Goal: Information Seeking & Learning: Learn about a topic

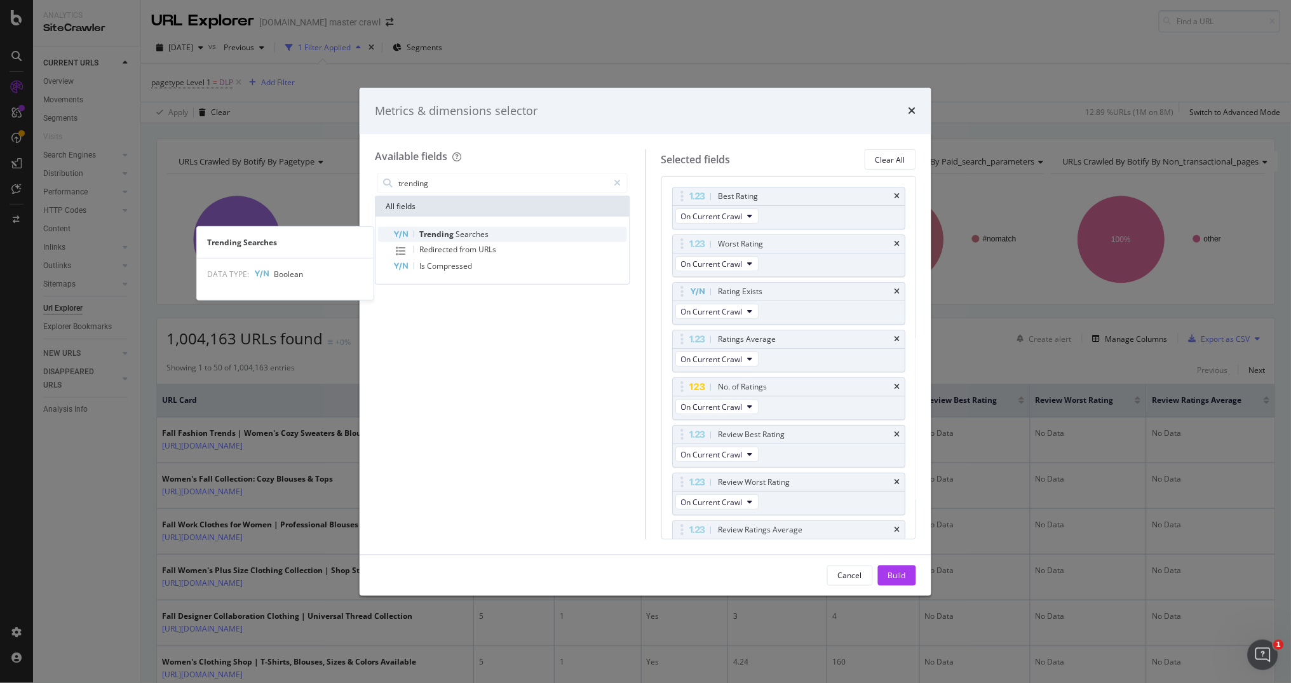
type input "trending"
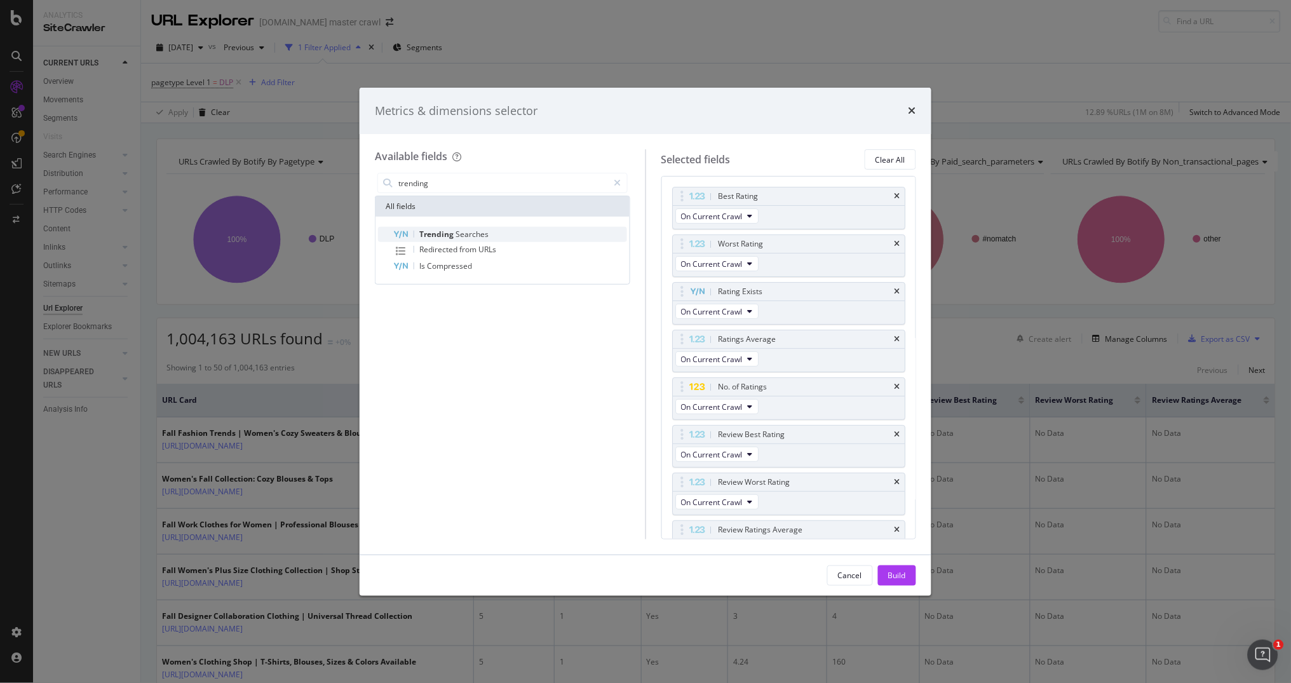
click at [473, 232] on span "Searches" at bounding box center [471, 234] width 33 height 11
click at [901, 194] on div "Best Rating" at bounding box center [789, 196] width 233 height 18
click at [899, 194] on icon "times" at bounding box center [897, 196] width 6 height 8
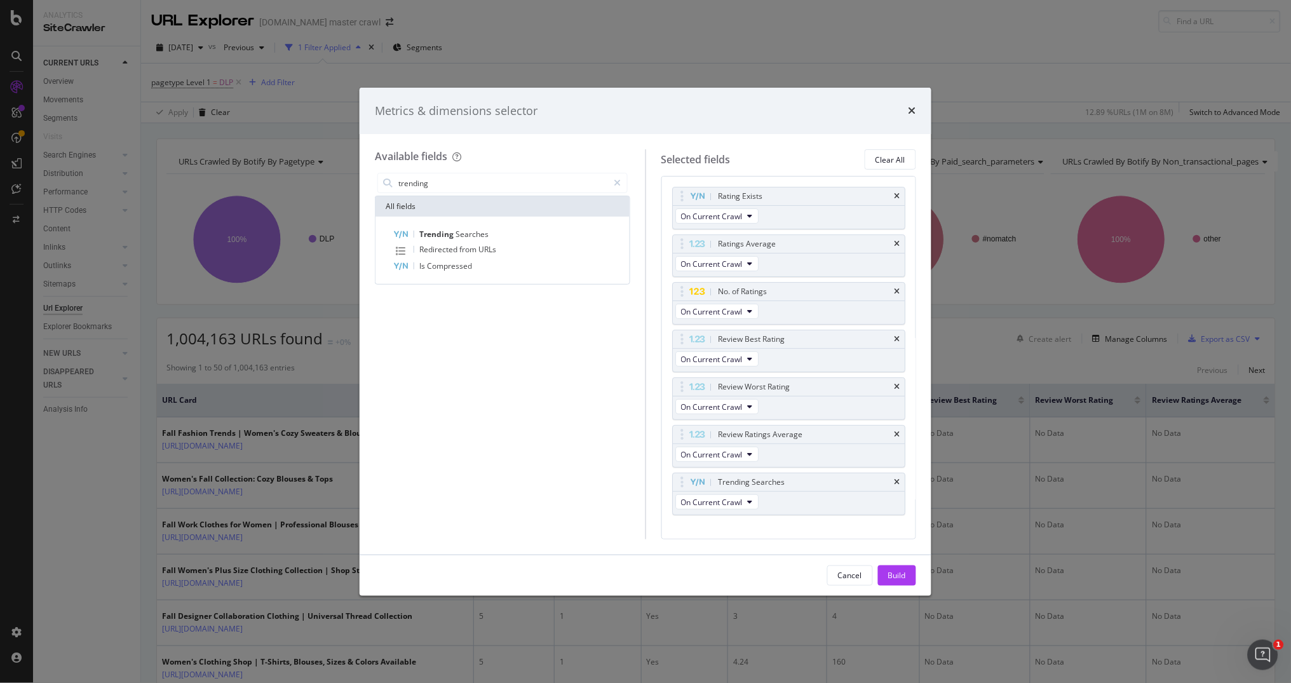
click at [899, 240] on icon "times" at bounding box center [897, 244] width 6 height 8
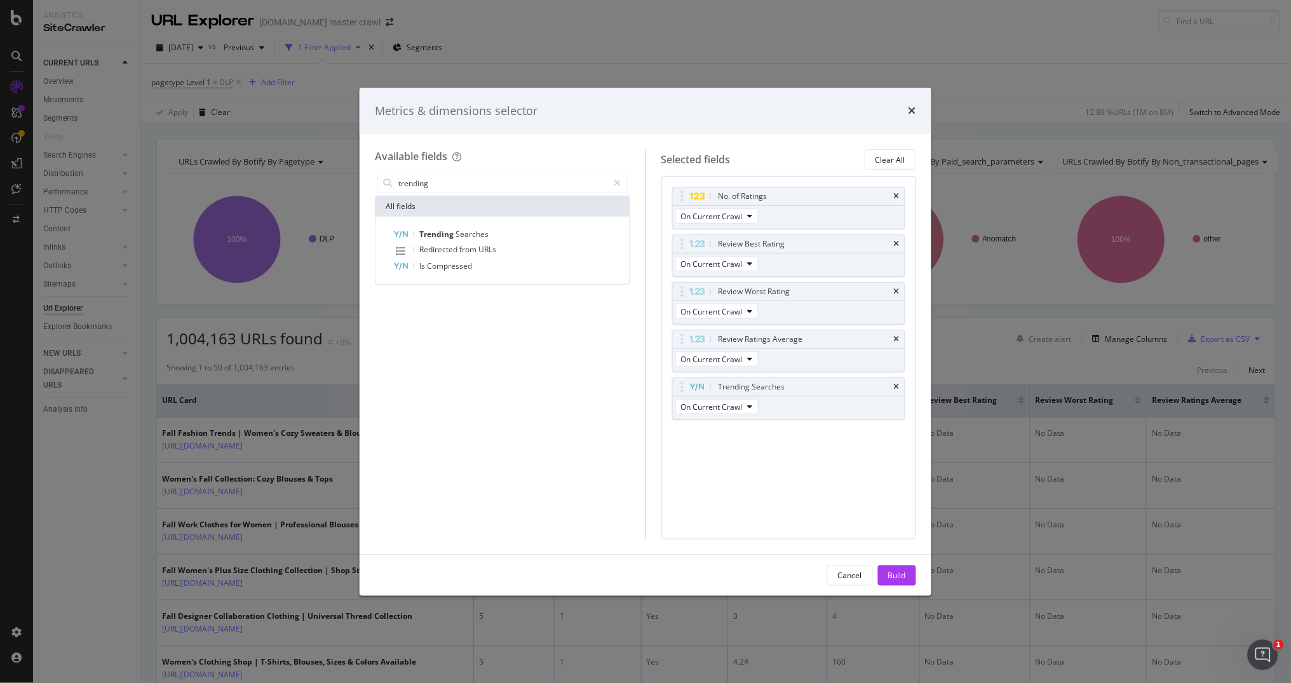
click at [899, 194] on icon "times" at bounding box center [897, 196] width 6 height 8
click at [899, 195] on icon "times" at bounding box center [897, 196] width 6 height 8
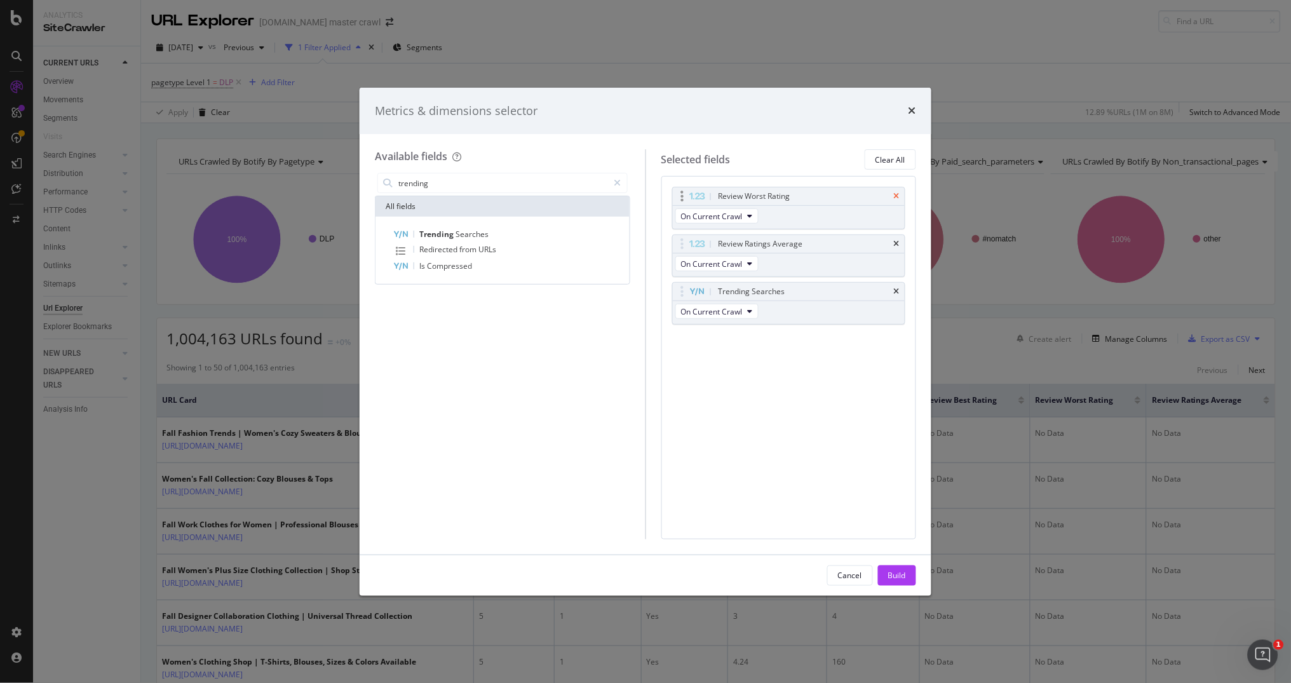
click at [899, 197] on icon "times" at bounding box center [897, 196] width 6 height 8
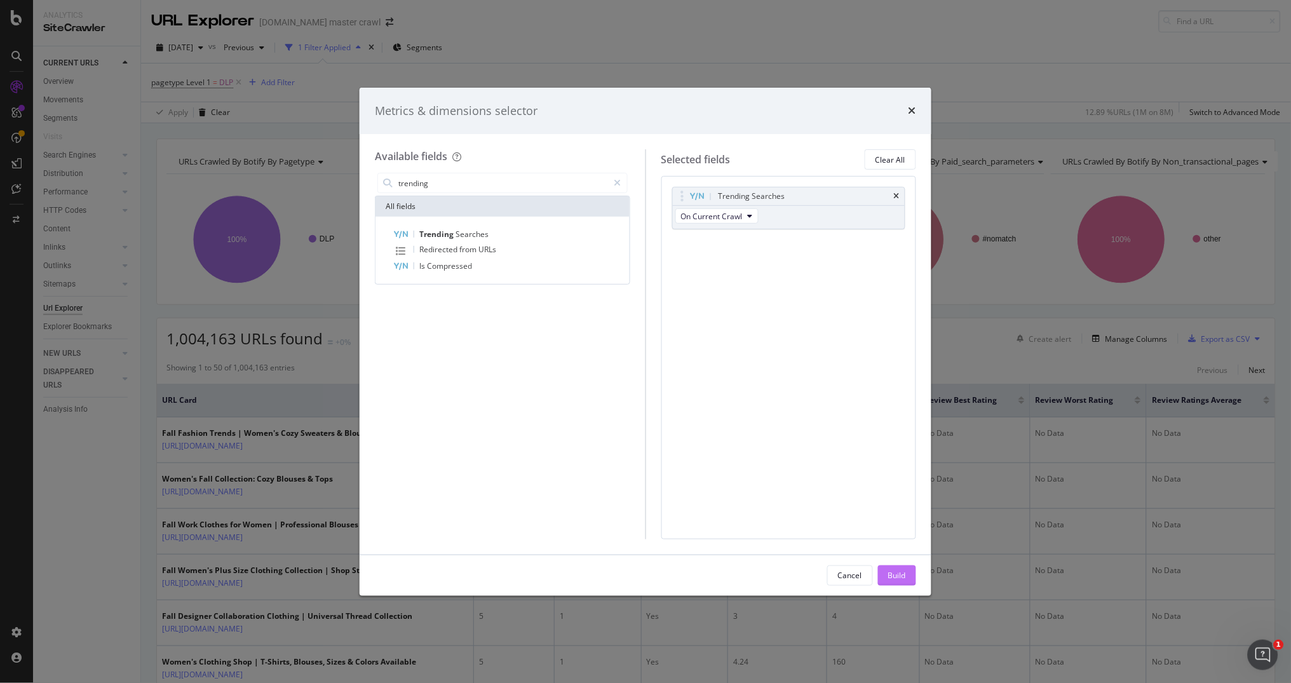
click at [903, 571] on div "Build" at bounding box center [897, 575] width 18 height 11
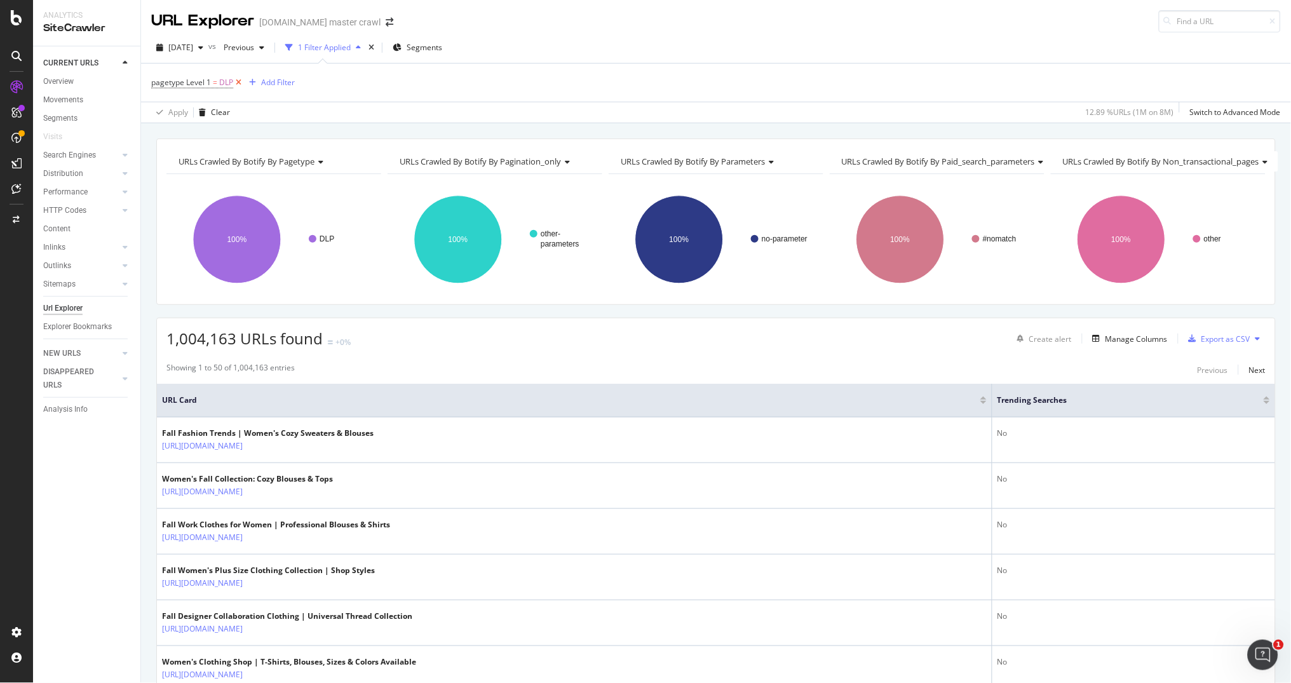
click at [236, 85] on icon at bounding box center [238, 82] width 11 height 13
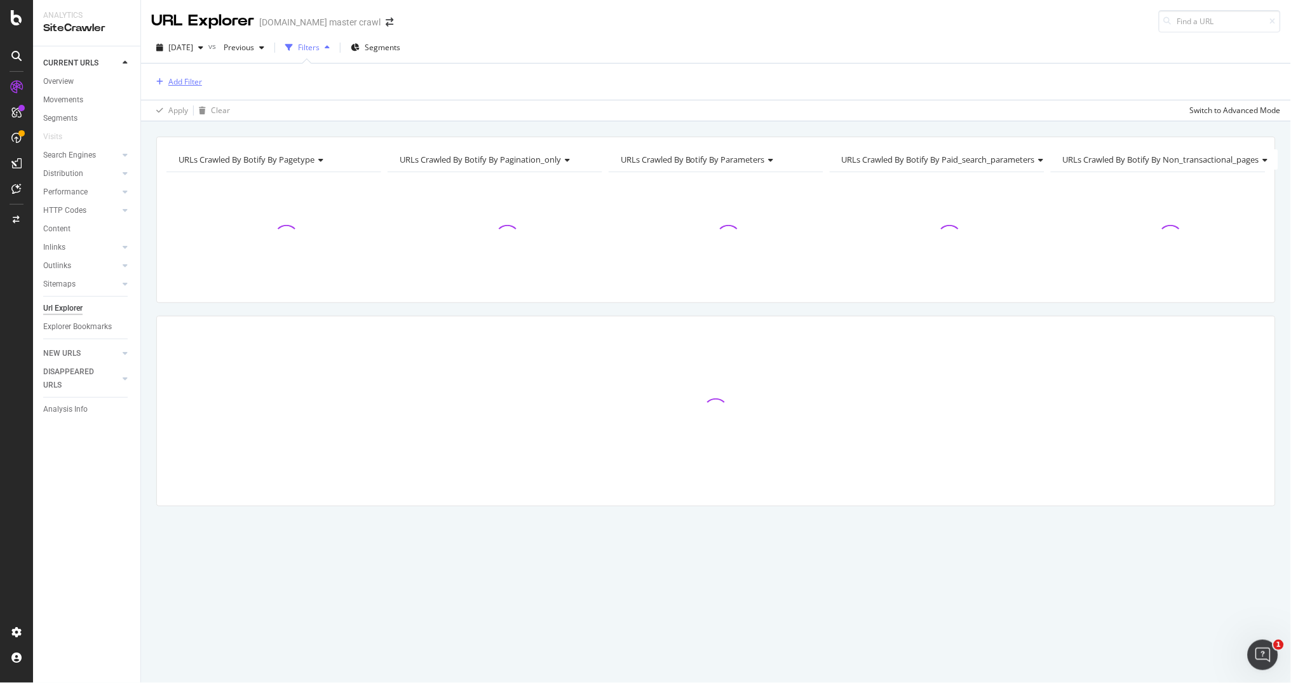
click at [187, 84] on div "Add Filter" at bounding box center [185, 81] width 34 height 11
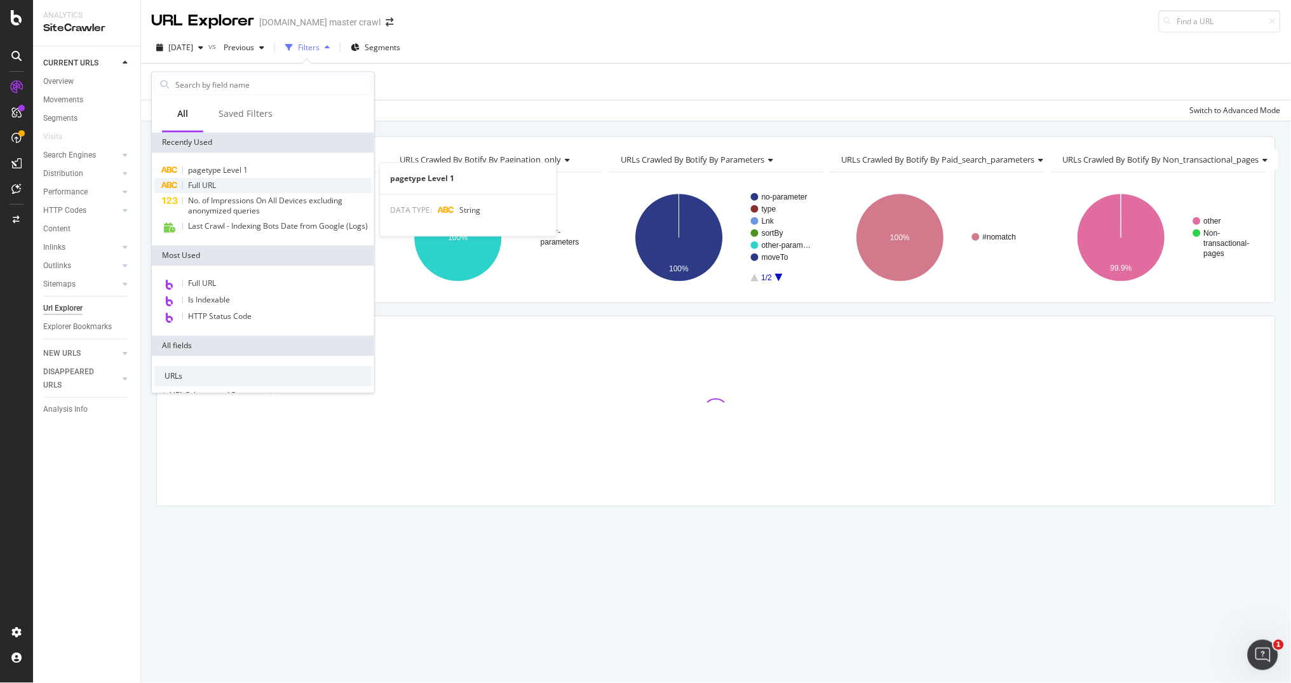
click at [208, 180] on span "Full URL" at bounding box center [202, 185] width 28 height 11
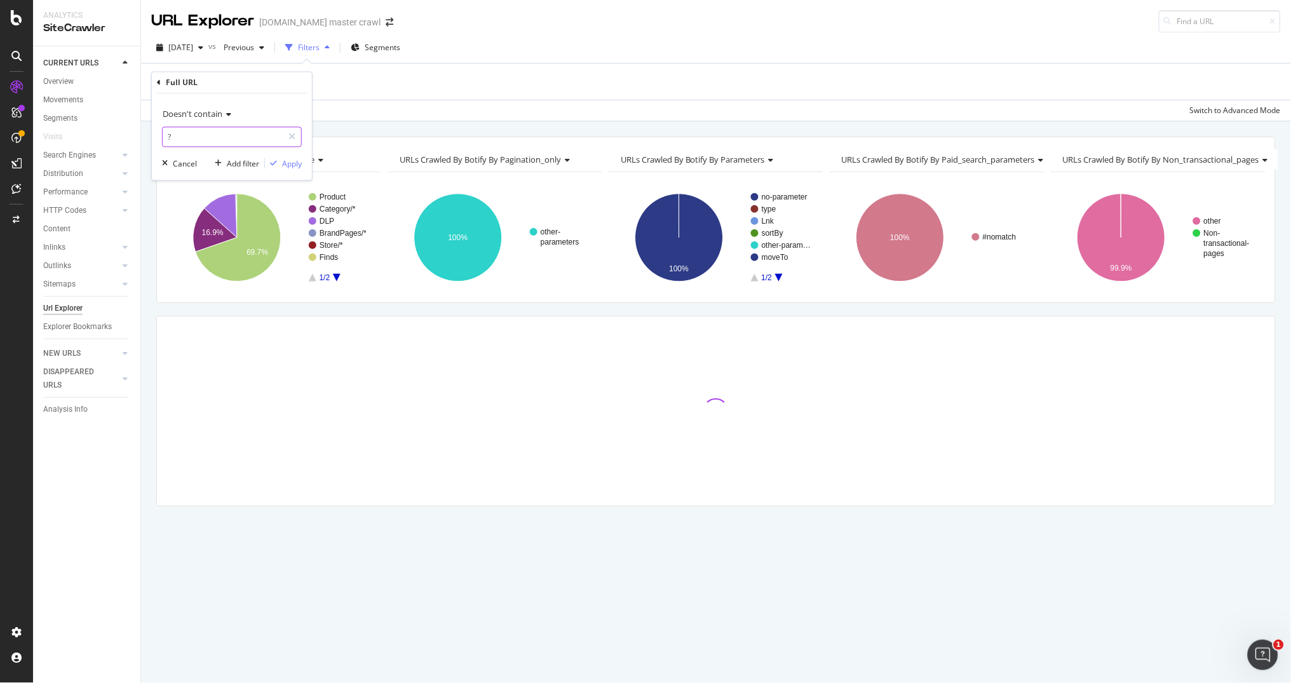
click at [238, 137] on input "?" at bounding box center [223, 137] width 120 height 20
click at [222, 118] on span "Doesn't contain" at bounding box center [193, 114] width 60 height 11
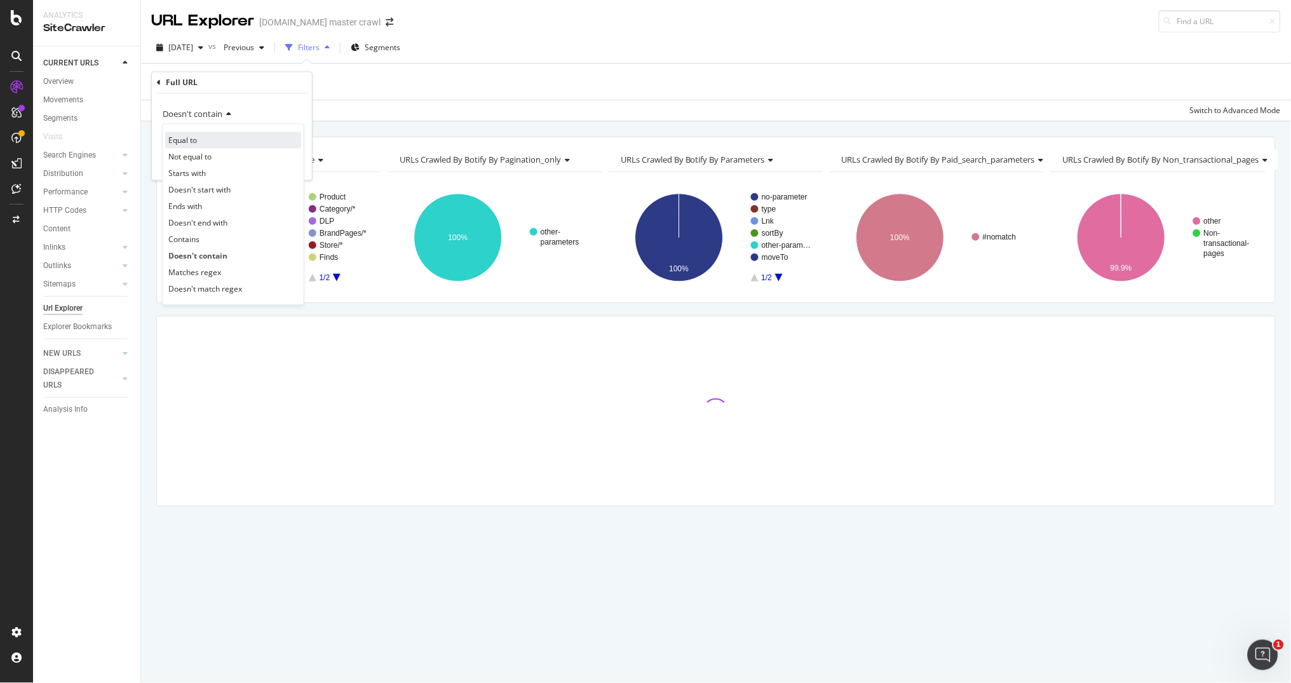
click at [206, 141] on div "Equal to" at bounding box center [233, 140] width 136 height 17
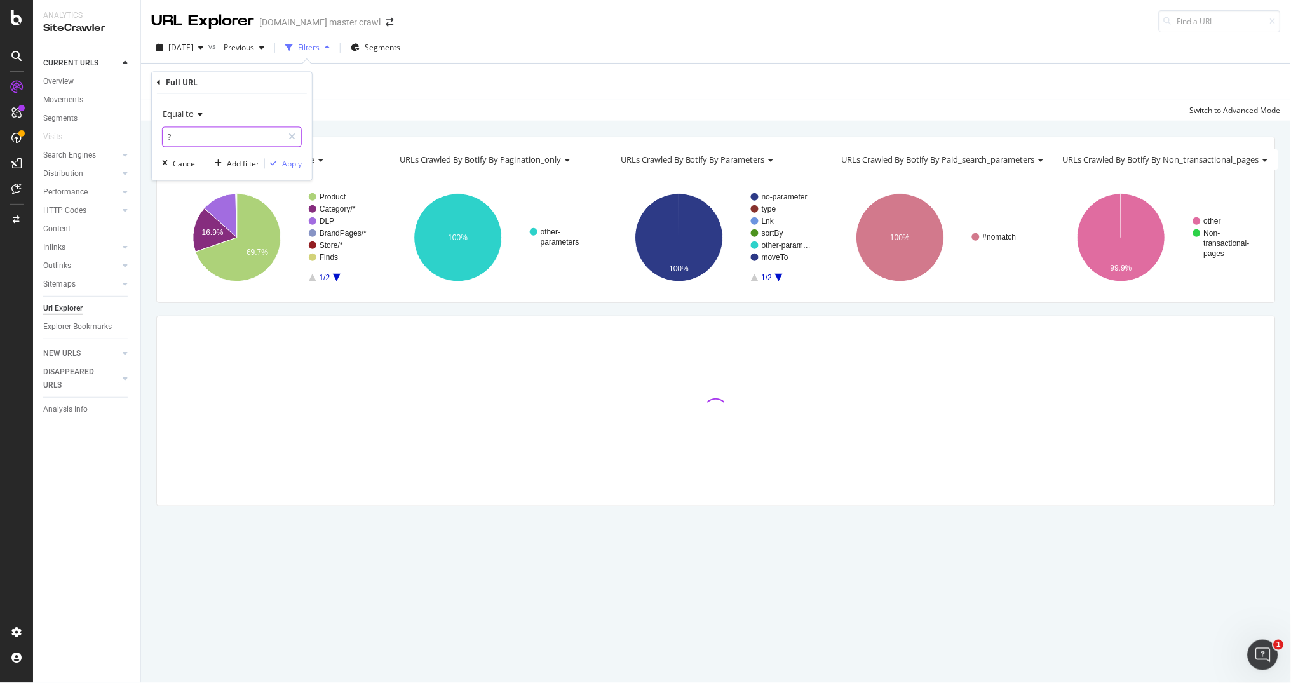
click at [206, 142] on input "?" at bounding box center [223, 137] width 120 height 20
paste input "[URL][DOMAIN_NAME]"
type input "[URL][DOMAIN_NAME]"
click at [295, 163] on div "Apply" at bounding box center [292, 163] width 20 height 11
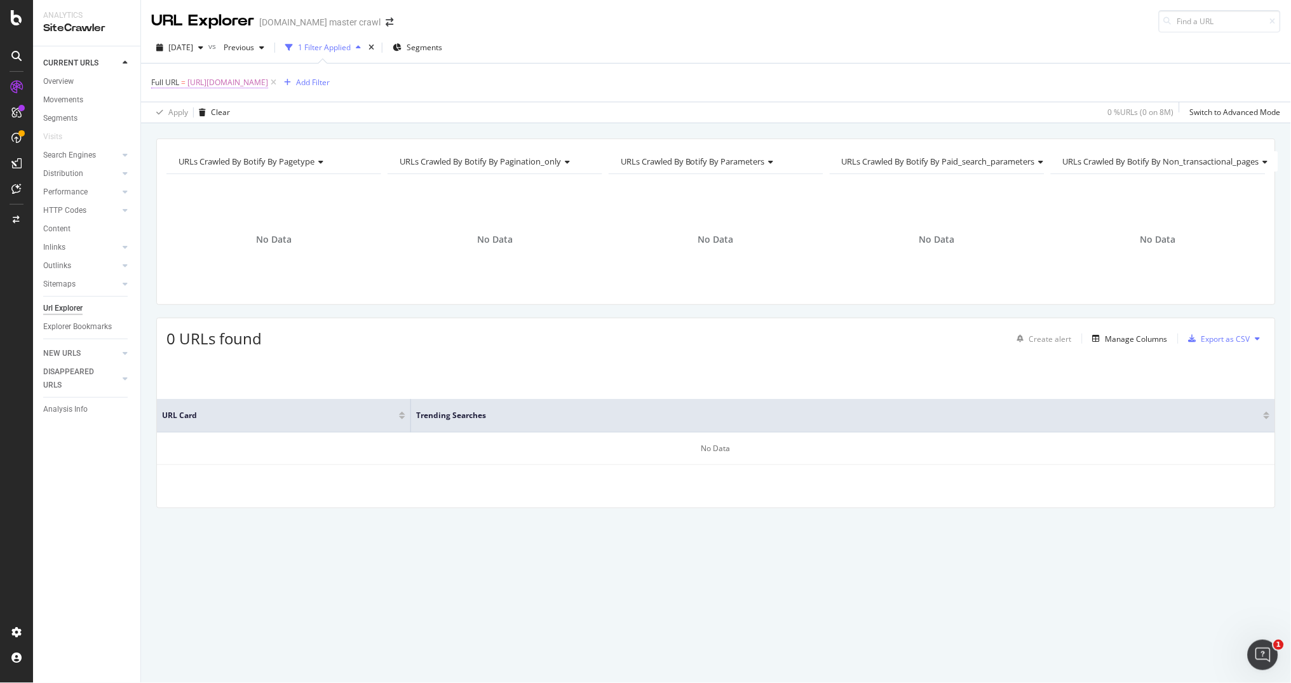
click at [268, 86] on span "[URL][DOMAIN_NAME]" at bounding box center [227, 83] width 81 height 18
click at [240, 138] on input "[URL][DOMAIN_NAME]" at bounding box center [223, 135] width 120 height 20
click at [257, 137] on input "[URL][DOMAIN_NAME]" at bounding box center [223, 135] width 120 height 20
type input "[URL][DOMAIN_NAME]"
click at [290, 160] on div "Apply" at bounding box center [292, 162] width 20 height 11
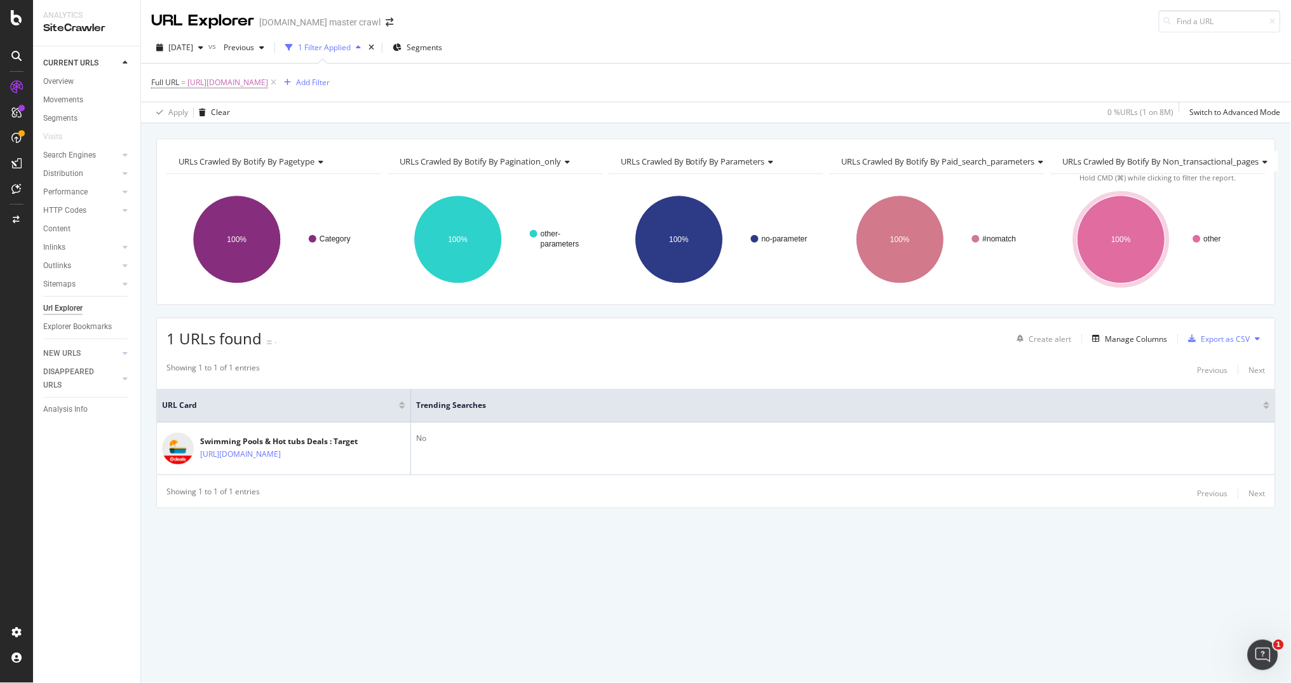
click at [351, 46] on div "1 Filter Applied" at bounding box center [324, 47] width 53 height 11
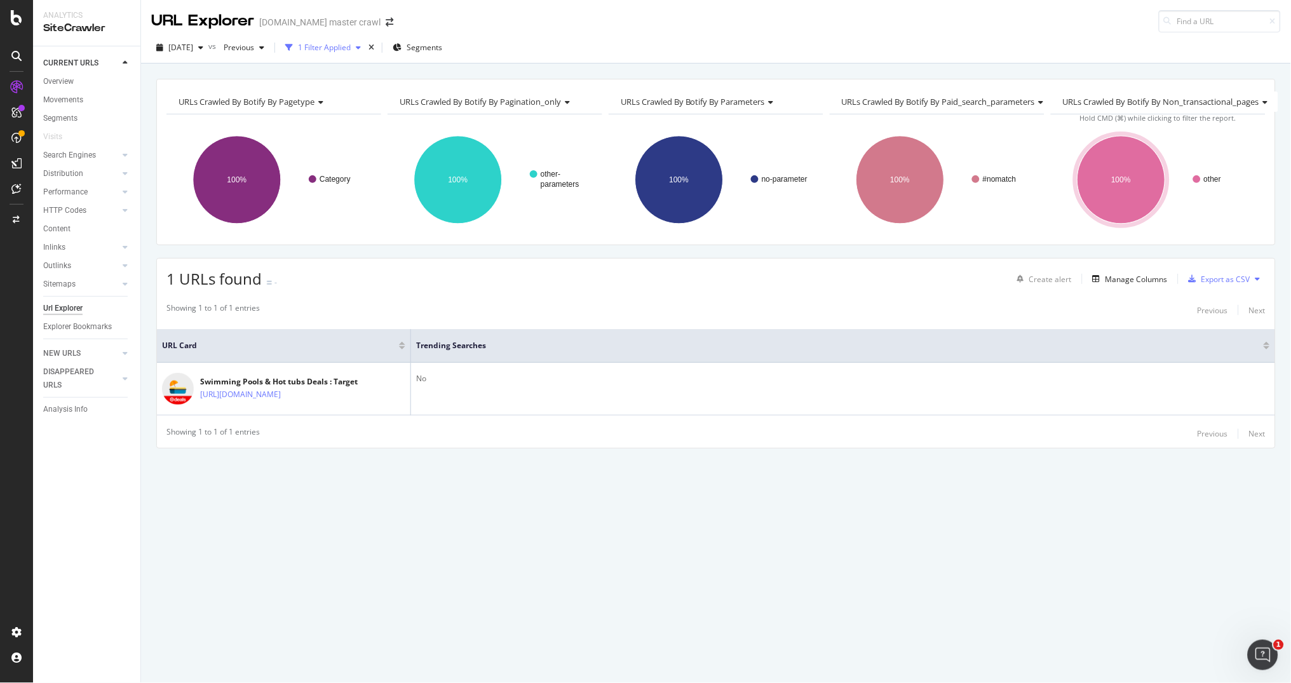
click at [336, 48] on div "1 Filter Applied" at bounding box center [324, 47] width 53 height 11
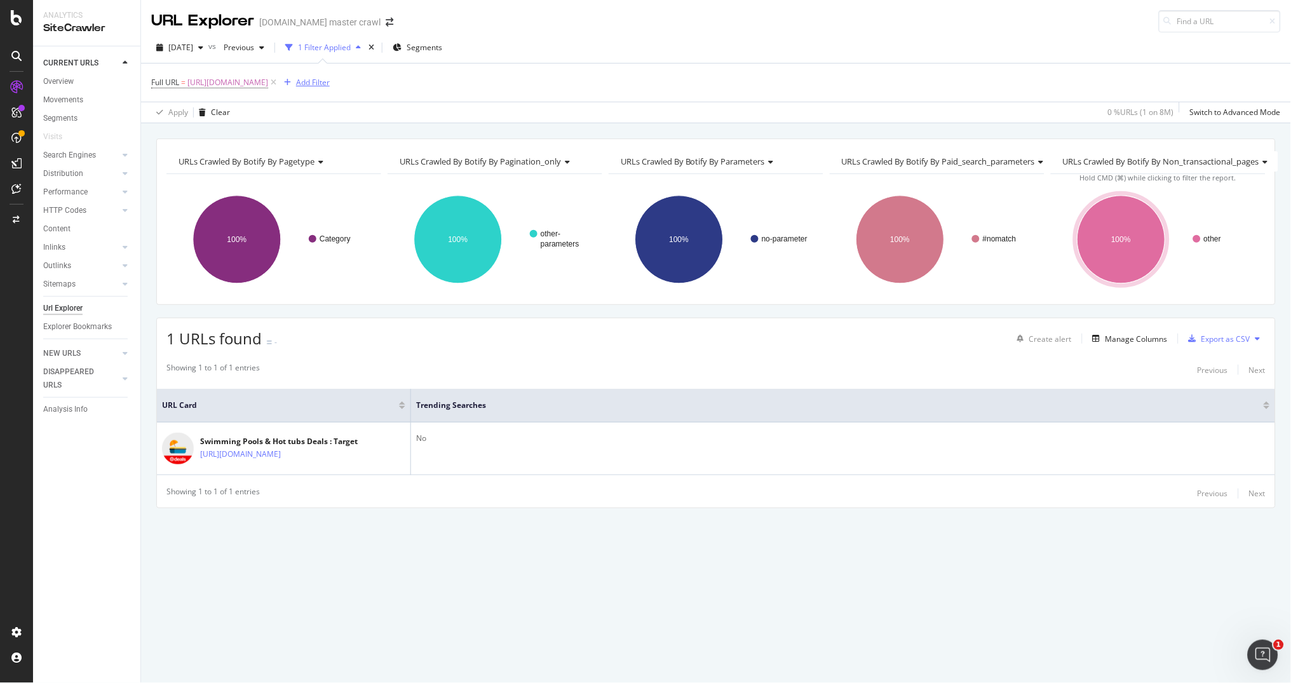
click at [330, 79] on div "Add Filter" at bounding box center [313, 82] width 34 height 11
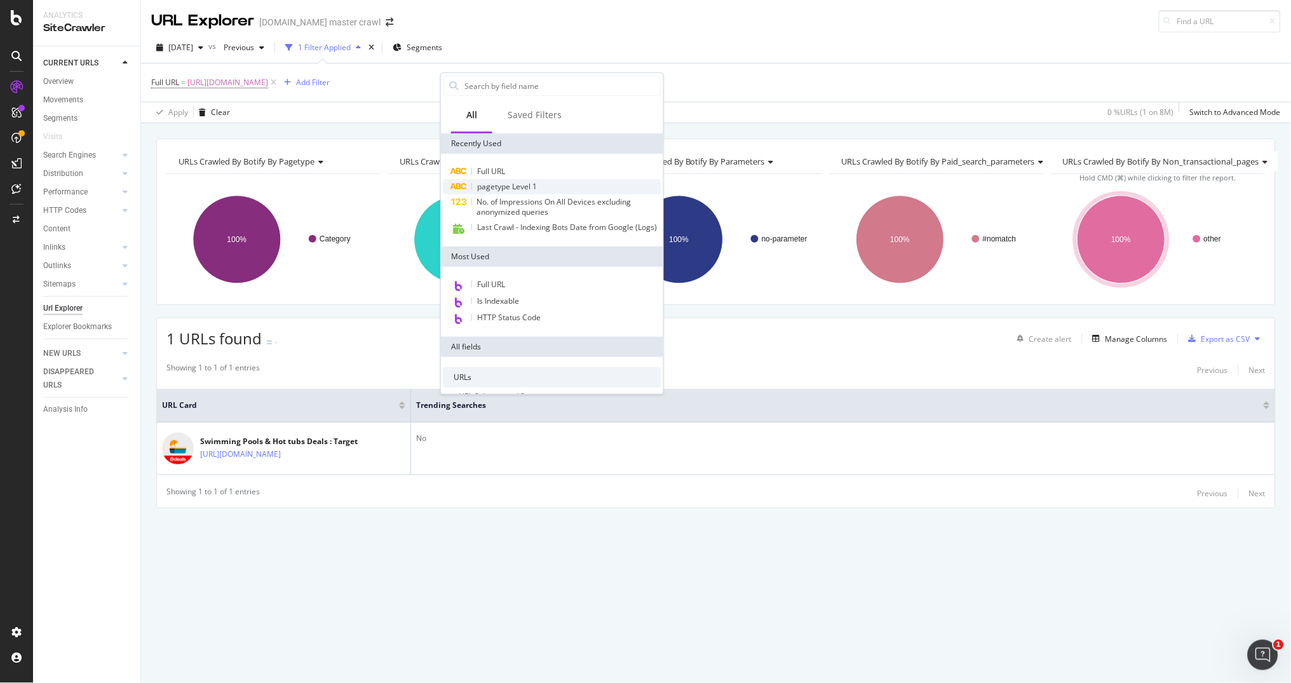
click at [499, 181] on span "pagetype Level 1" at bounding box center [507, 186] width 60 height 11
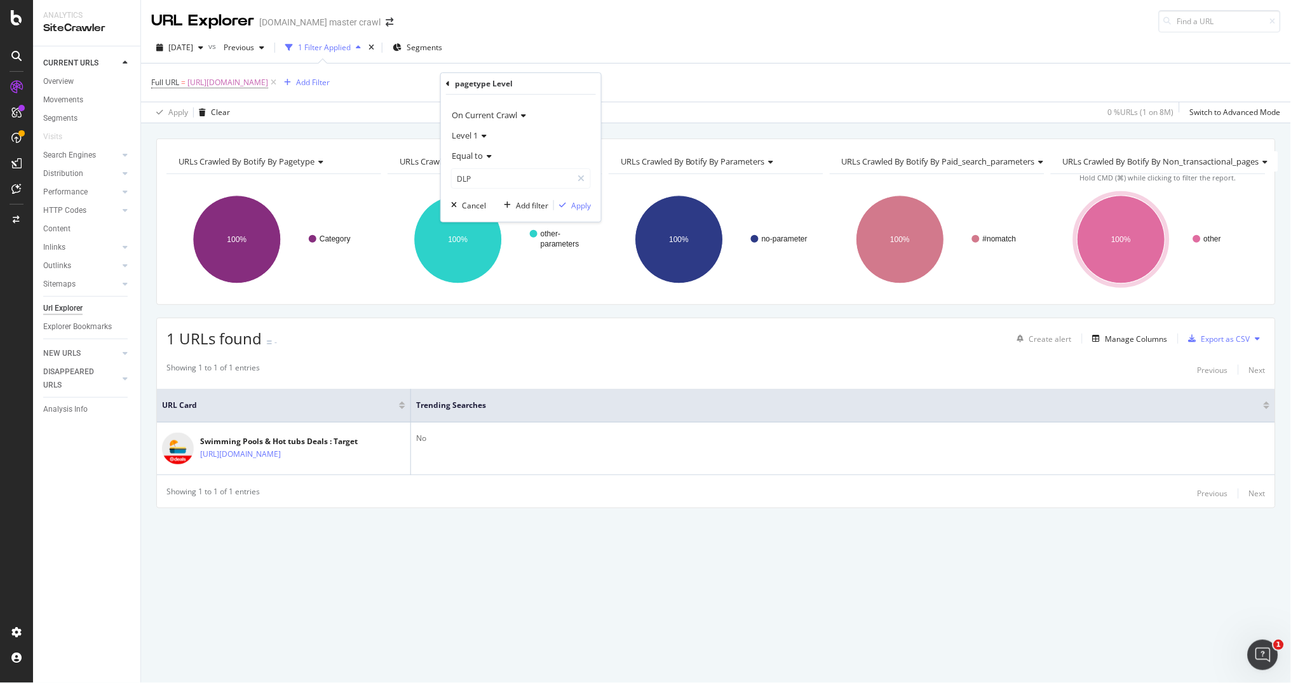
click at [485, 154] on icon at bounding box center [487, 156] width 9 height 8
click at [528, 153] on div "Equal to" at bounding box center [521, 155] width 140 height 20
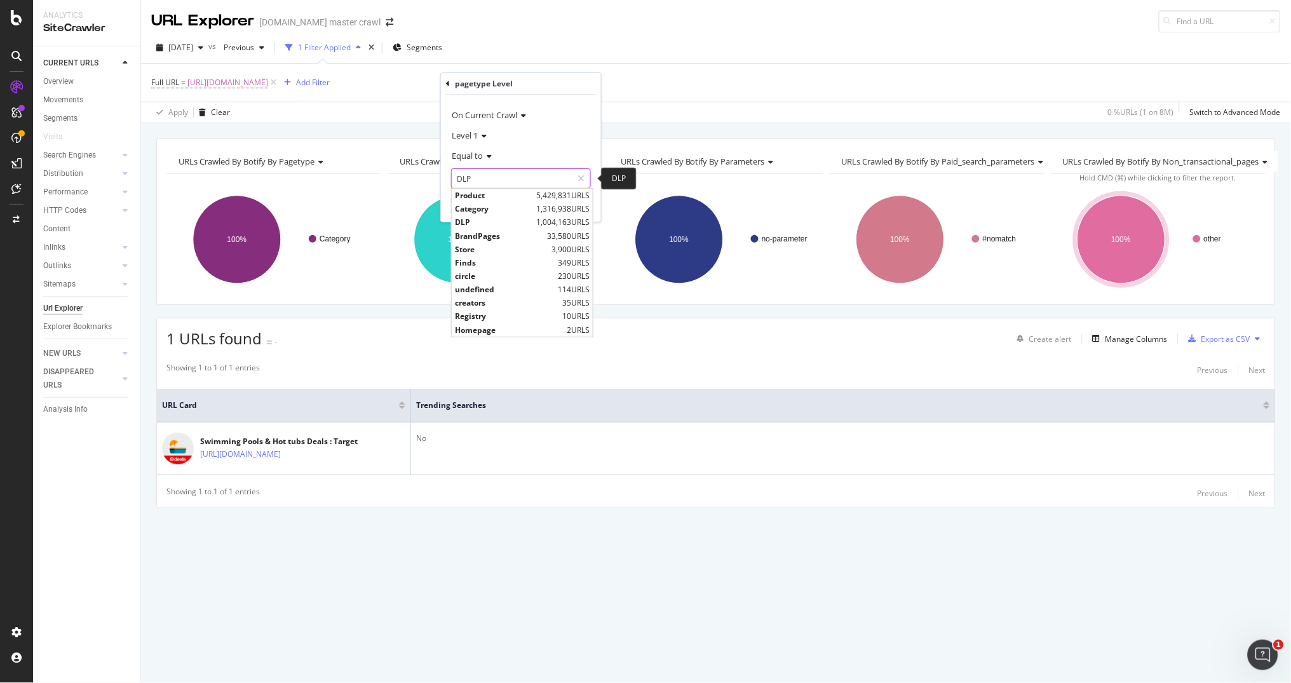
click at [486, 176] on input "DLP" at bounding box center [512, 178] width 120 height 20
click at [477, 208] on span "Category" at bounding box center [494, 208] width 78 height 11
type input "Category"
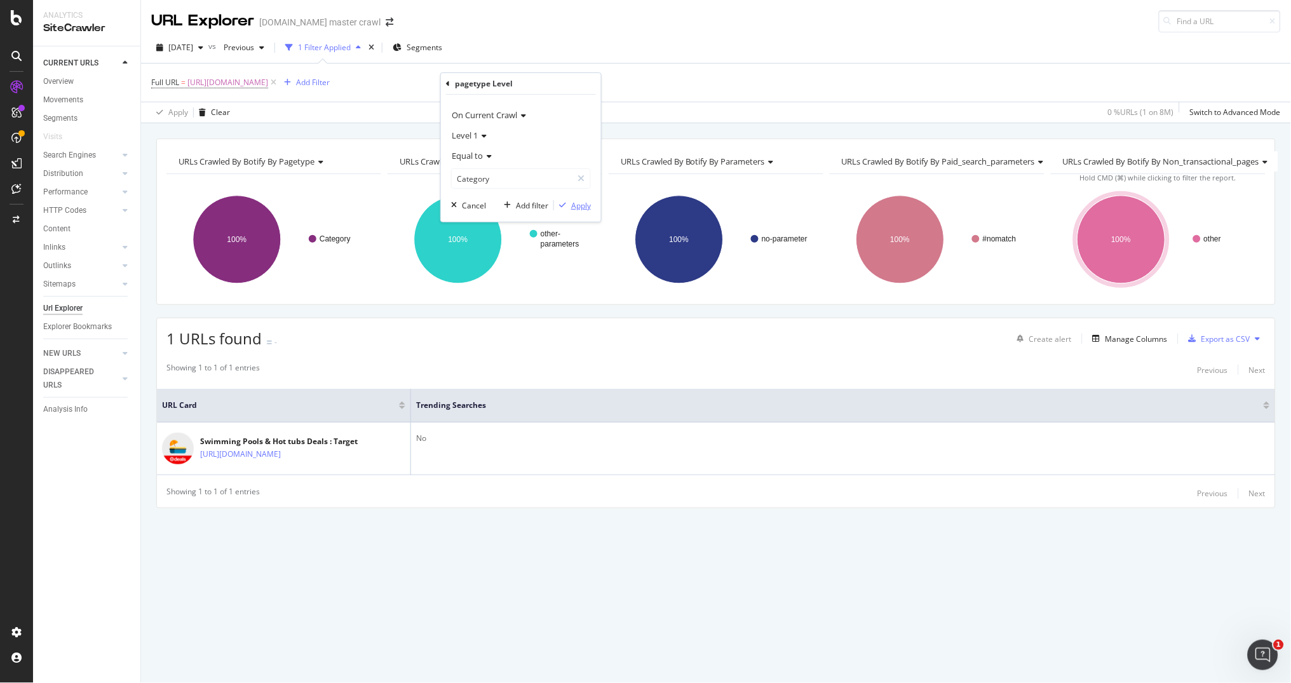
click at [574, 200] on div "Apply" at bounding box center [581, 205] width 20 height 11
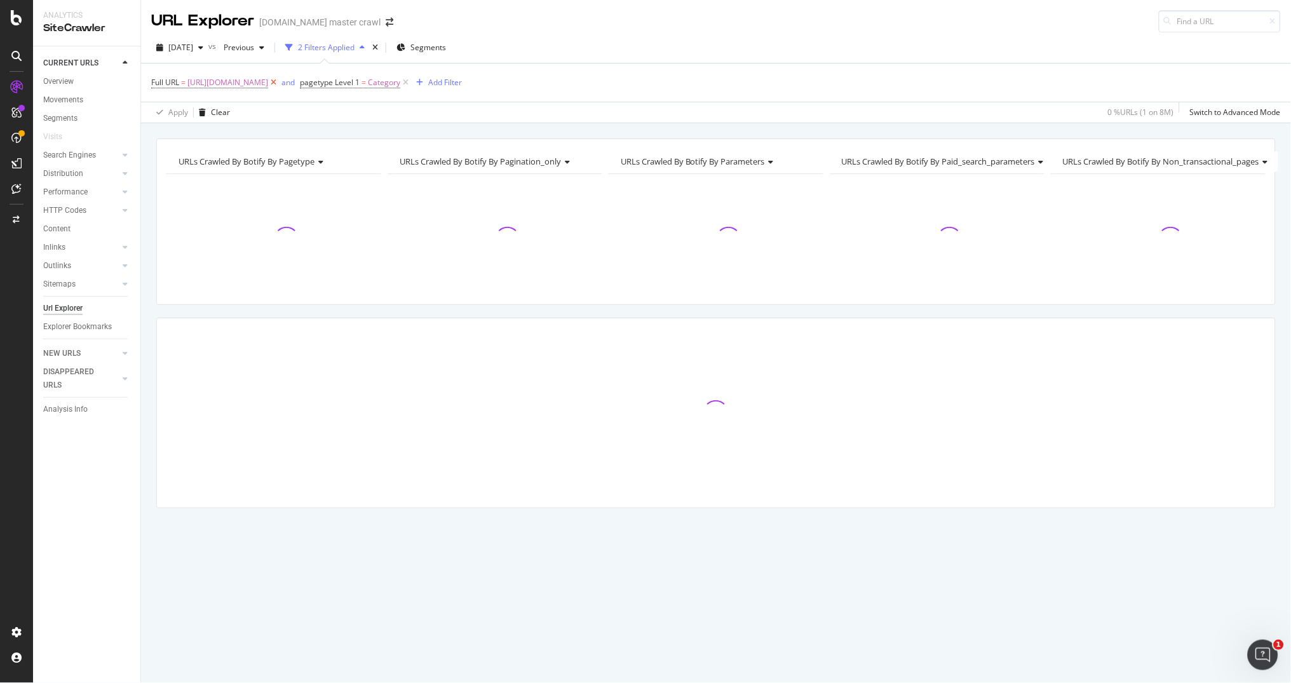
click at [279, 85] on icon at bounding box center [273, 82] width 11 height 13
click at [290, 84] on div "Add Filter" at bounding box center [297, 82] width 34 height 11
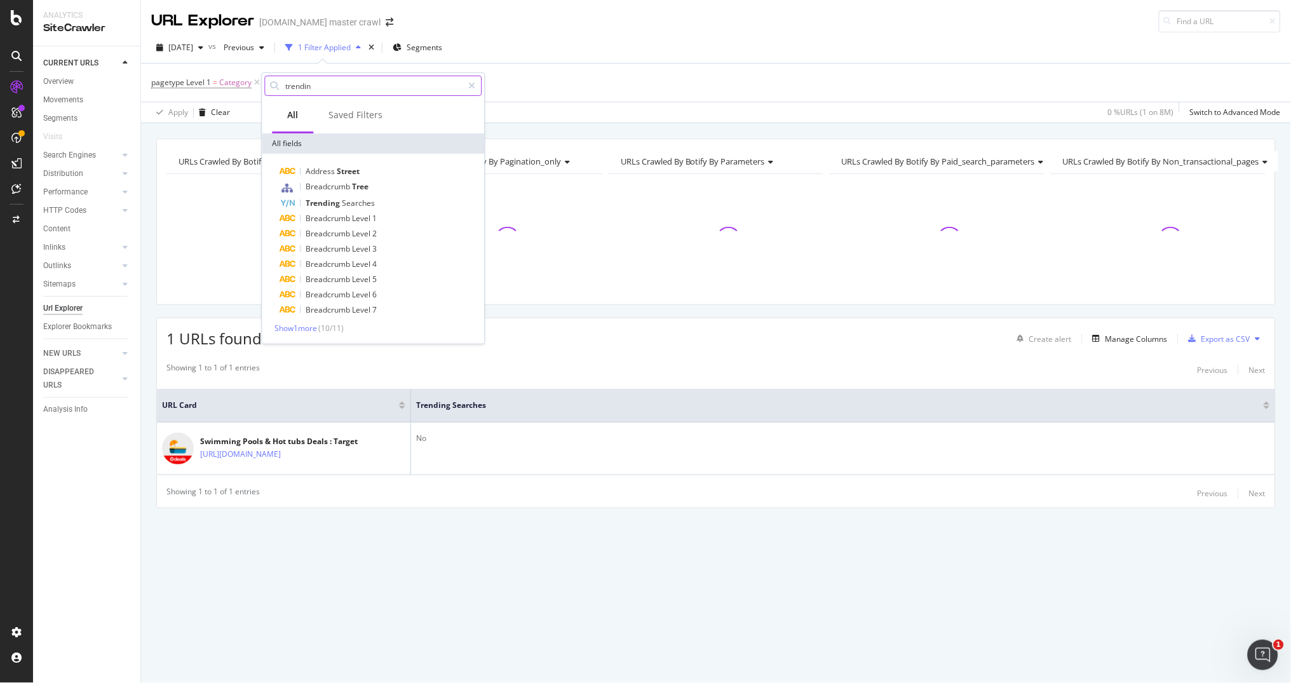
type input "trending"
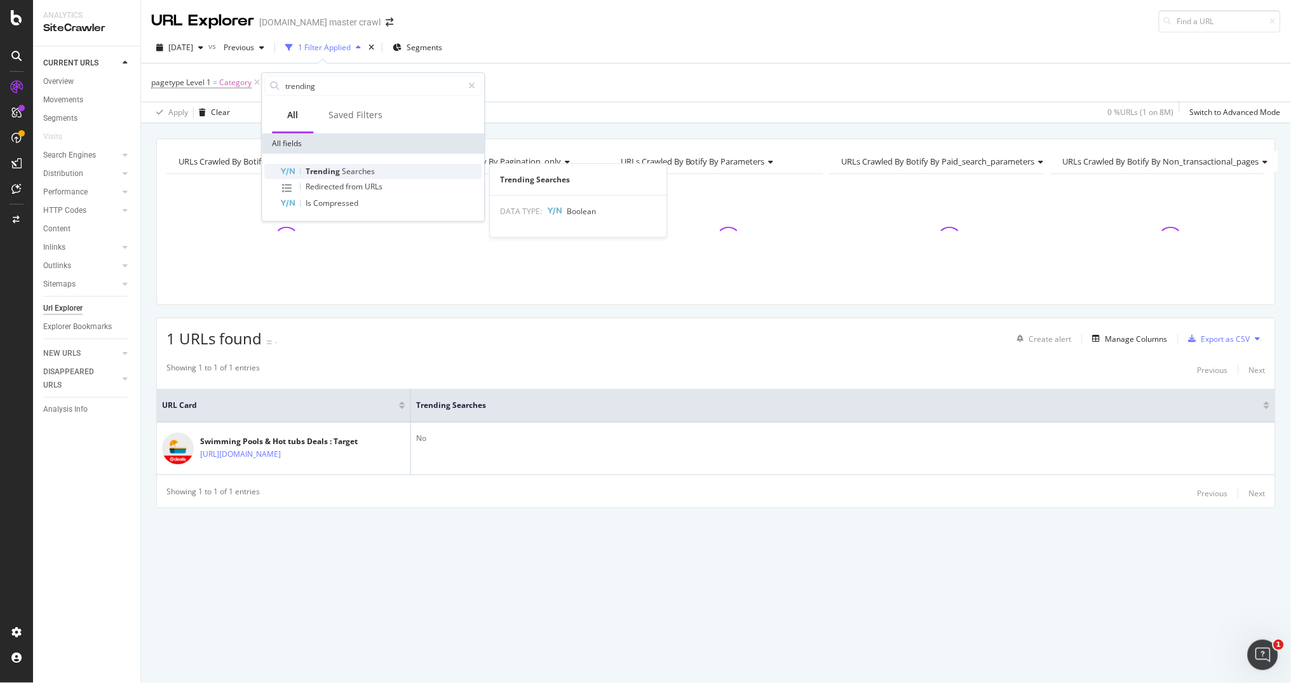
click at [332, 170] on span "Trending" at bounding box center [324, 171] width 36 height 11
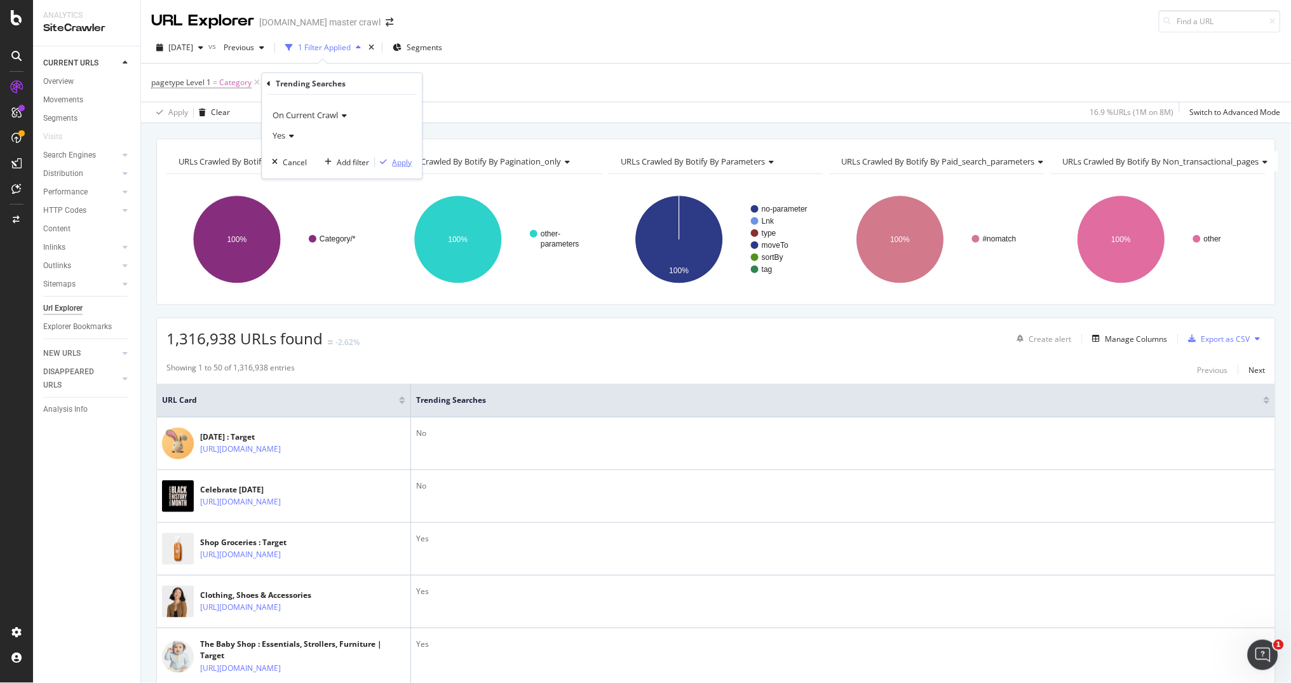
click at [395, 158] on div "Apply" at bounding box center [403, 162] width 20 height 11
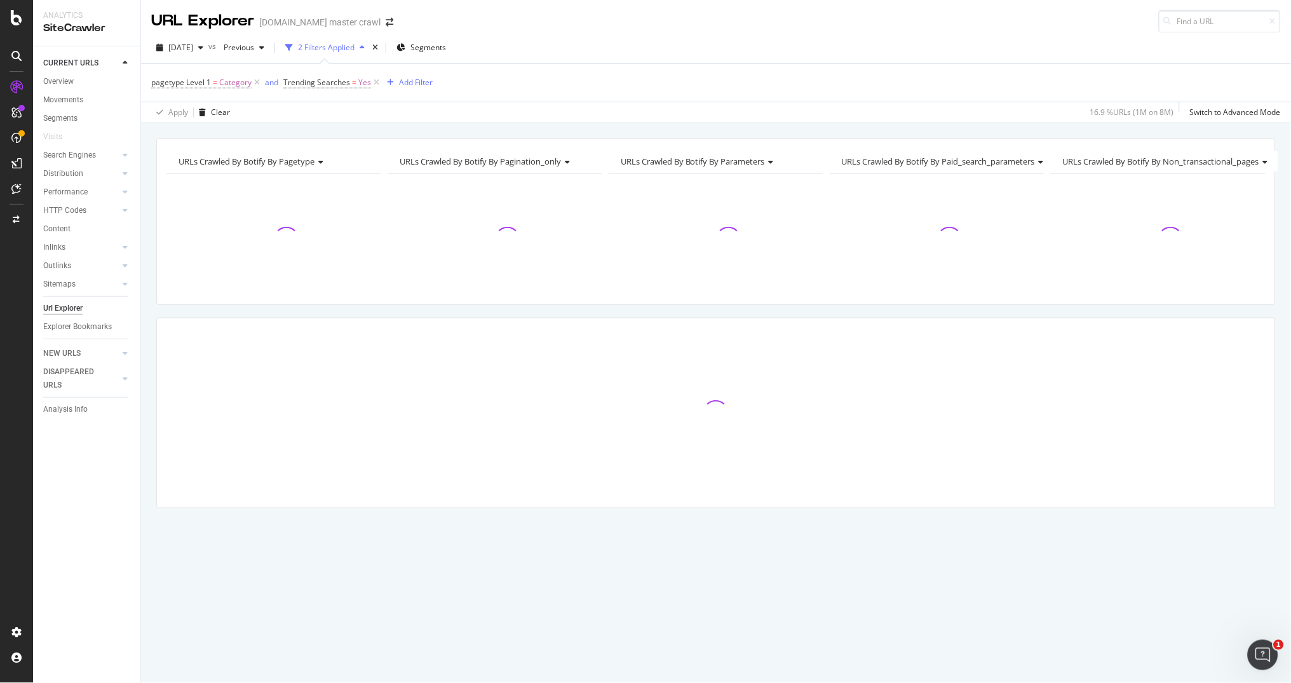
click at [145, 386] on div "URLs Crawled By Botify By pagetype Chart (by Value) Table Expand Export as CSV …" at bounding box center [716, 345] width 1150 height 414
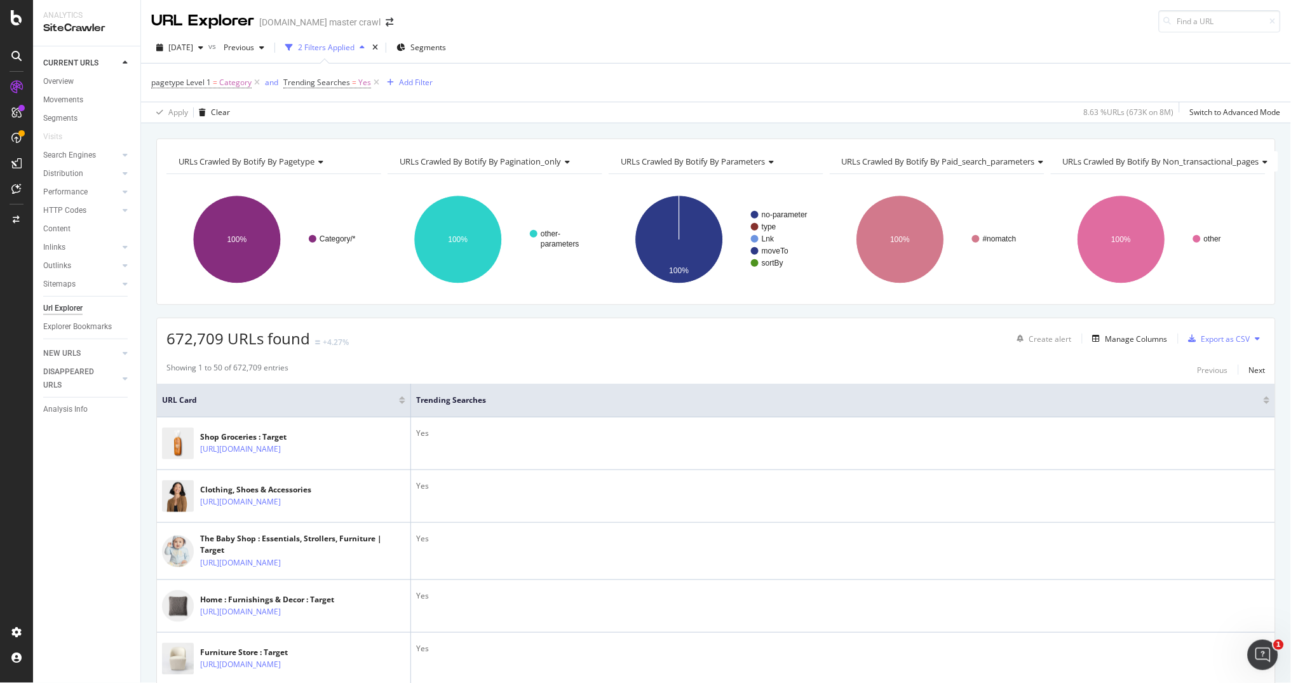
click at [147, 129] on div "URLs Crawled By Botify By pagetype Chart (by Value) Table Expand Export as CSV …" at bounding box center [716, 138] width 1150 height 30
click at [446, 43] on span "Segments" at bounding box center [428, 47] width 36 height 11
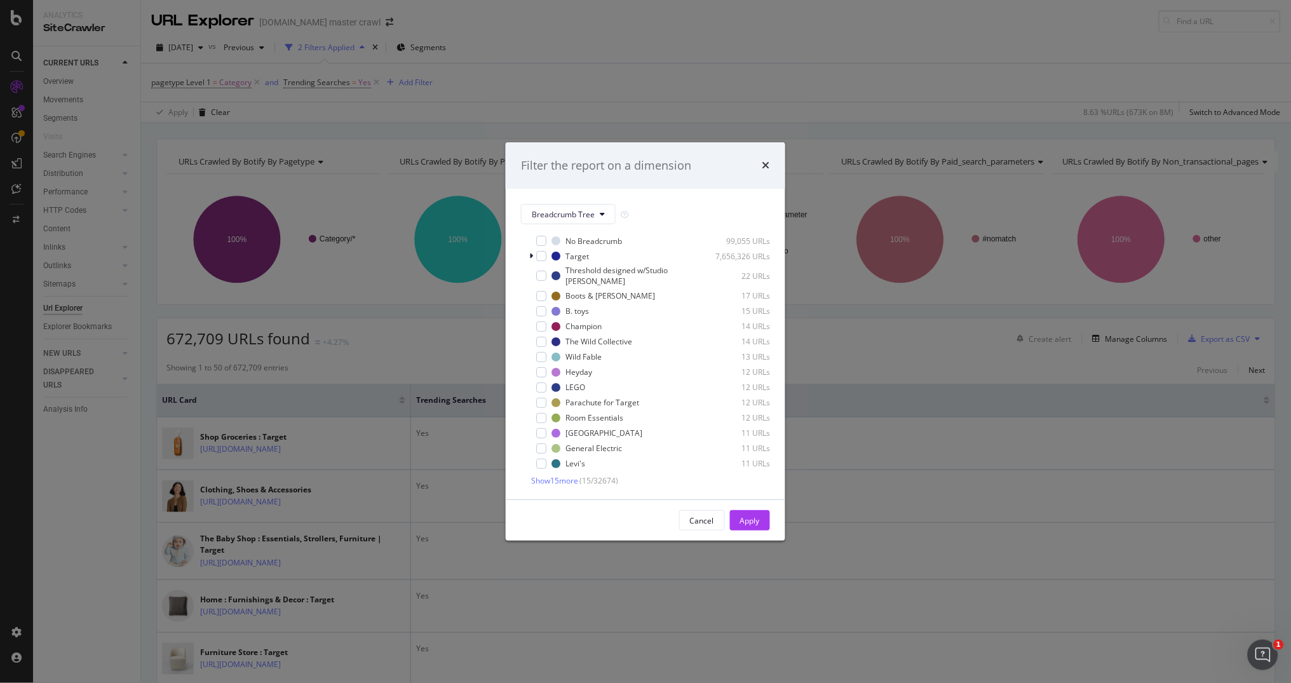
scroll to position [18, 0]
click at [567, 209] on span "Breadcrumb Tree" at bounding box center [563, 214] width 63 height 11
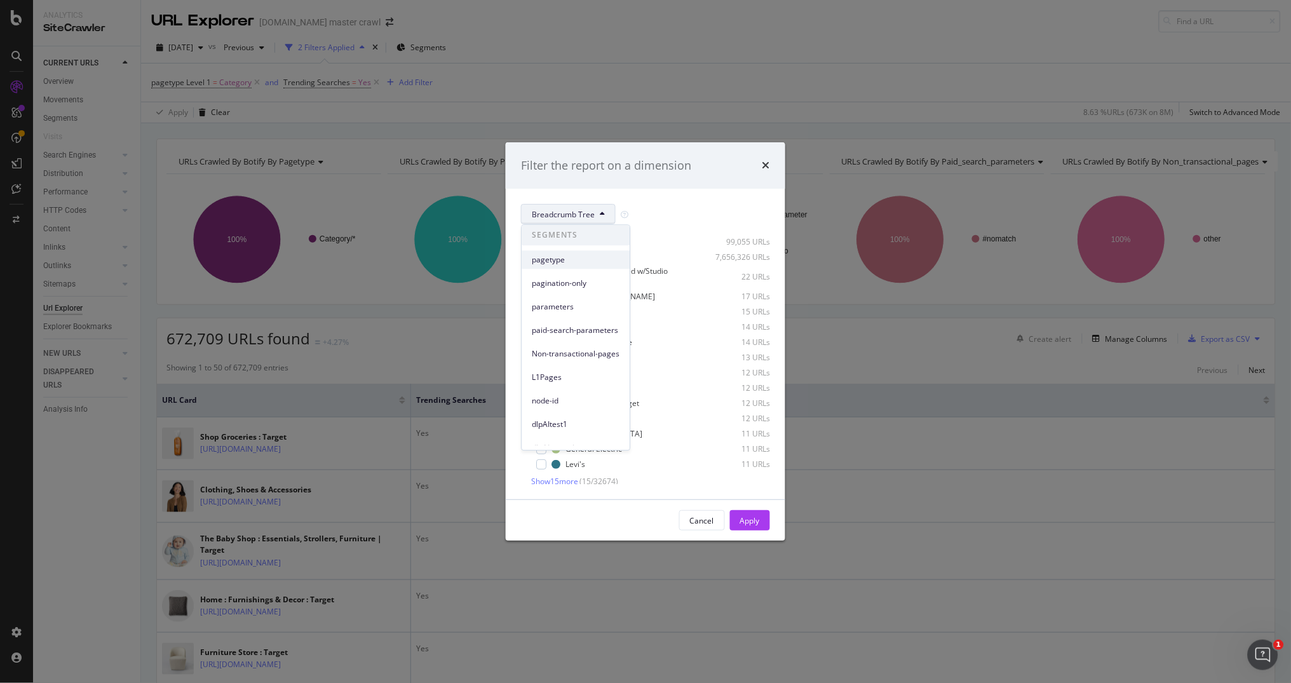
scroll to position [0, 0]
click at [558, 264] on span "pagetype" at bounding box center [576, 259] width 88 height 11
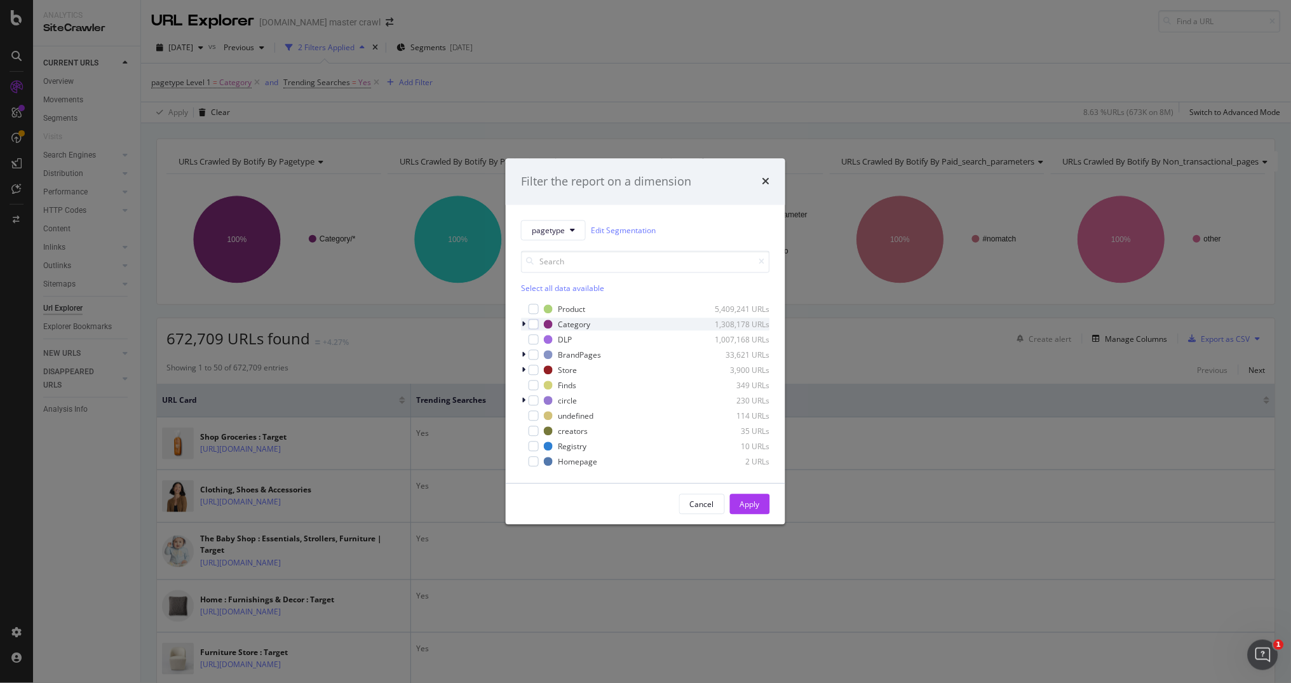
click at [525, 323] on icon "modal" at bounding box center [524, 325] width 4 height 8
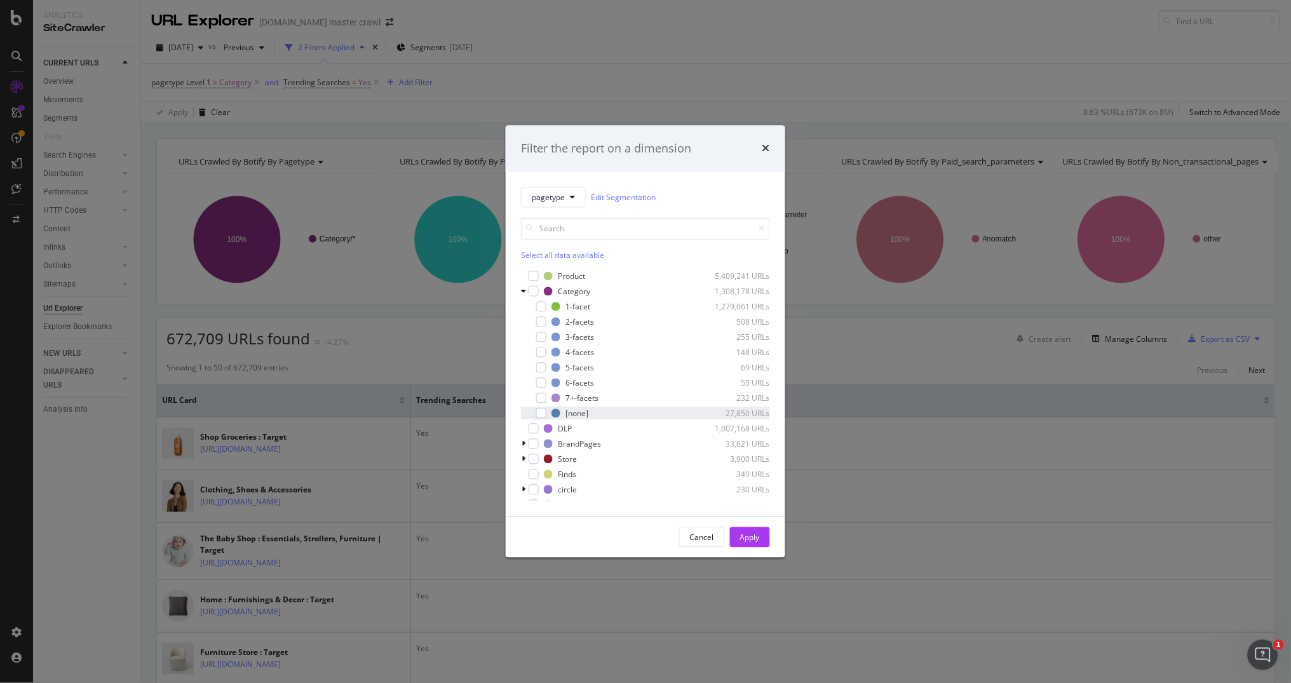
click at [547, 414] on div "[none] 27,850 URLs" at bounding box center [645, 413] width 249 height 13
click at [743, 539] on div "Apply" at bounding box center [750, 537] width 20 height 11
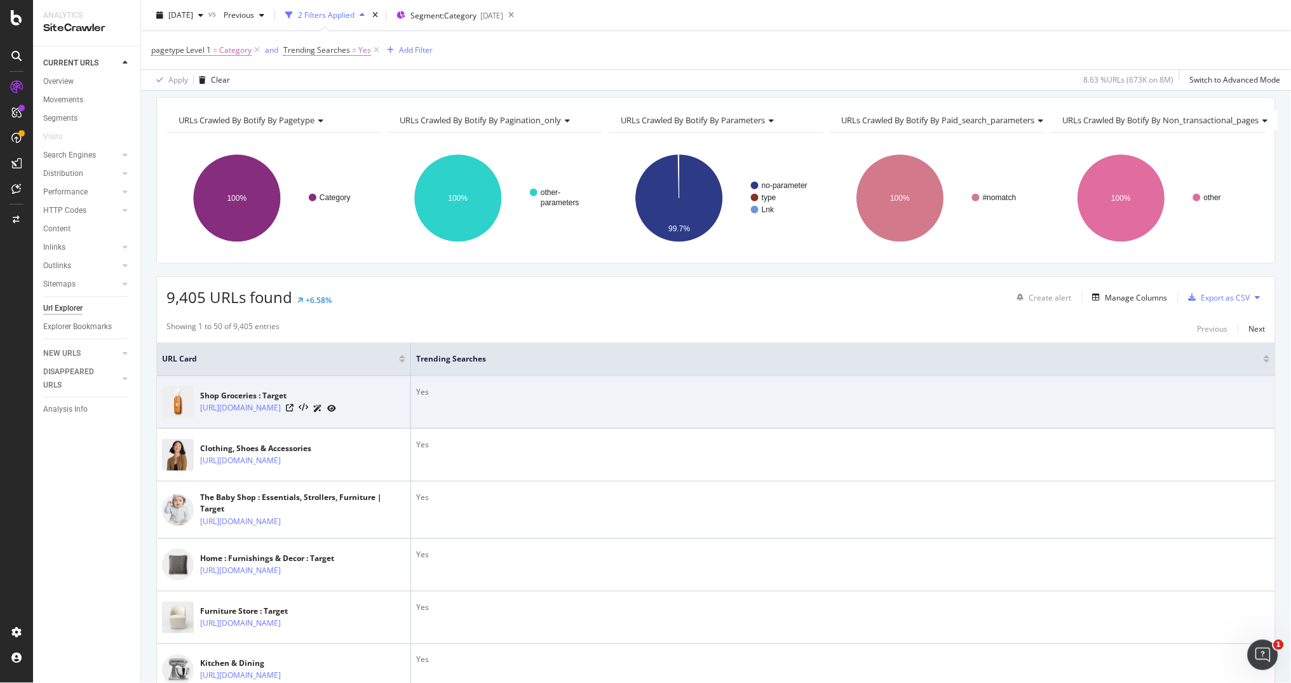
scroll to position [51, 0]
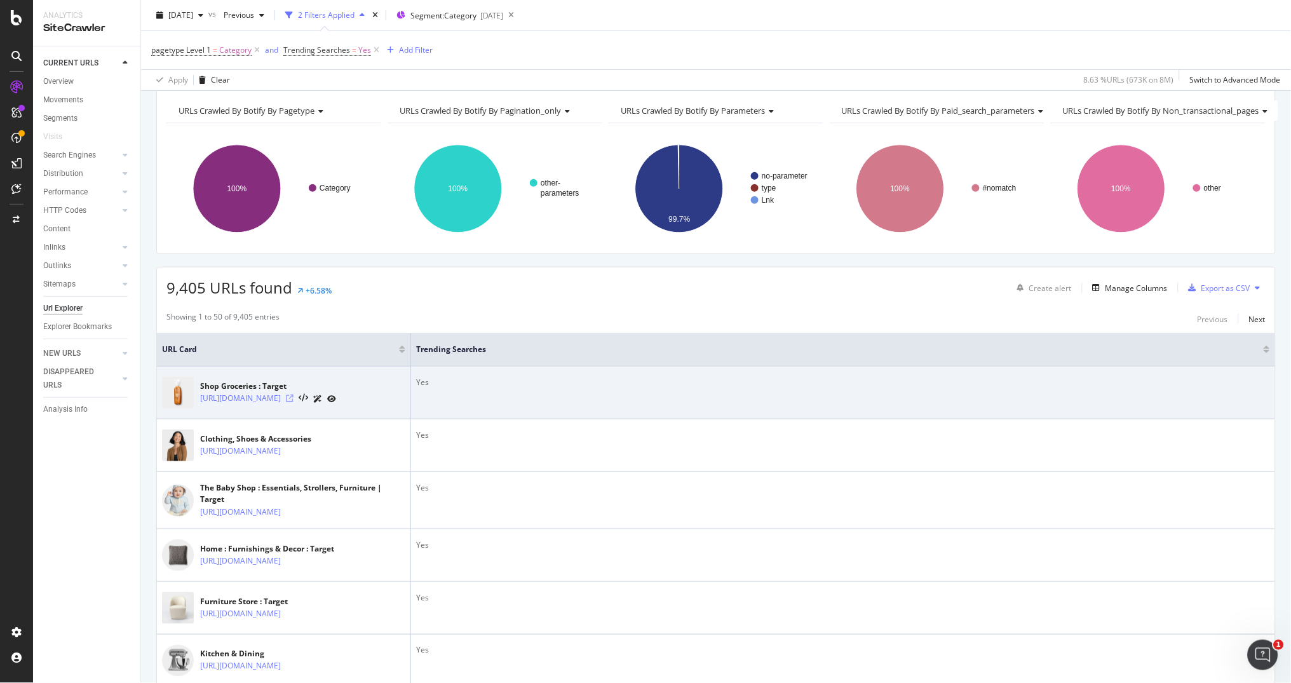
click at [293, 401] on icon at bounding box center [290, 399] width 8 height 8
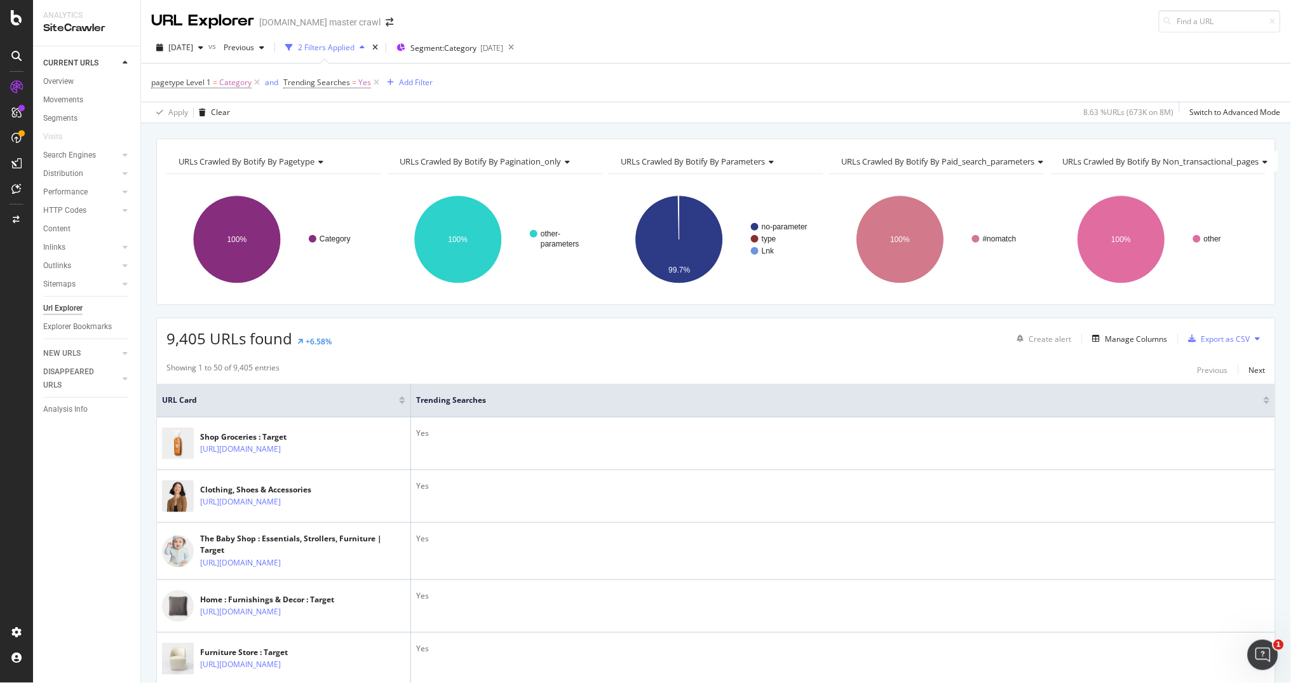
scroll to position [18, 0]
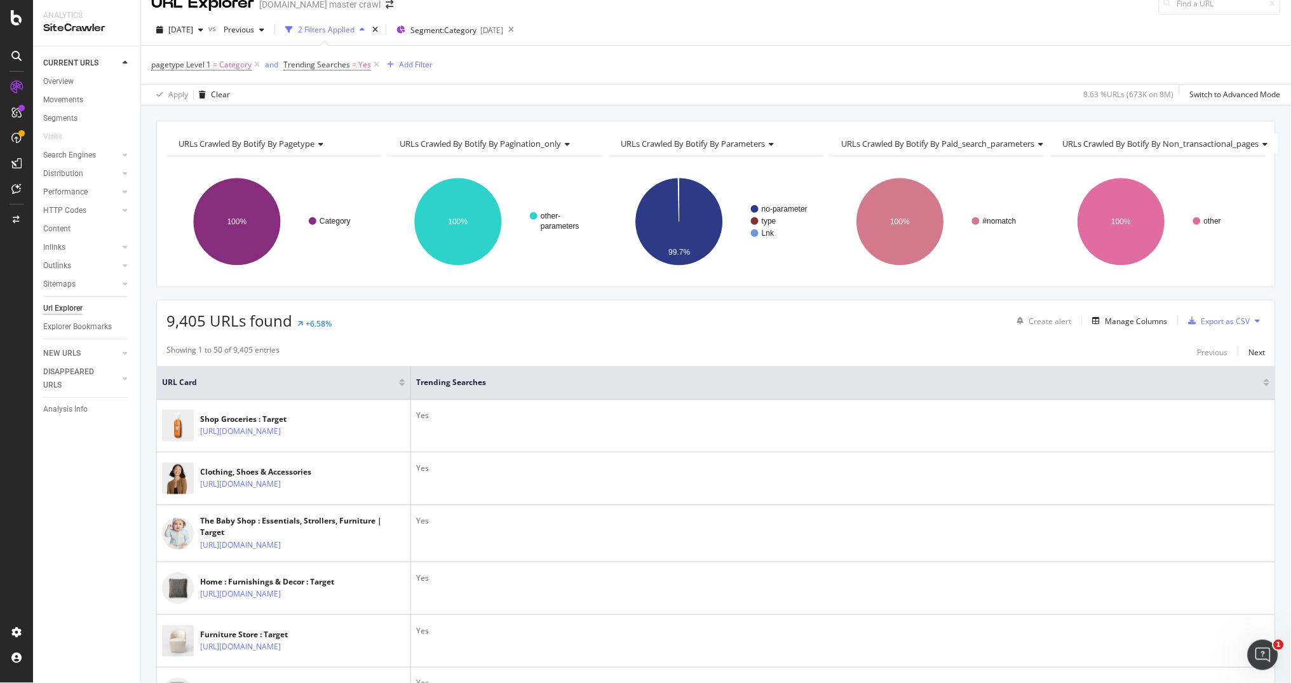
click at [1267, 384] on div at bounding box center [1267, 384] width 6 height 3
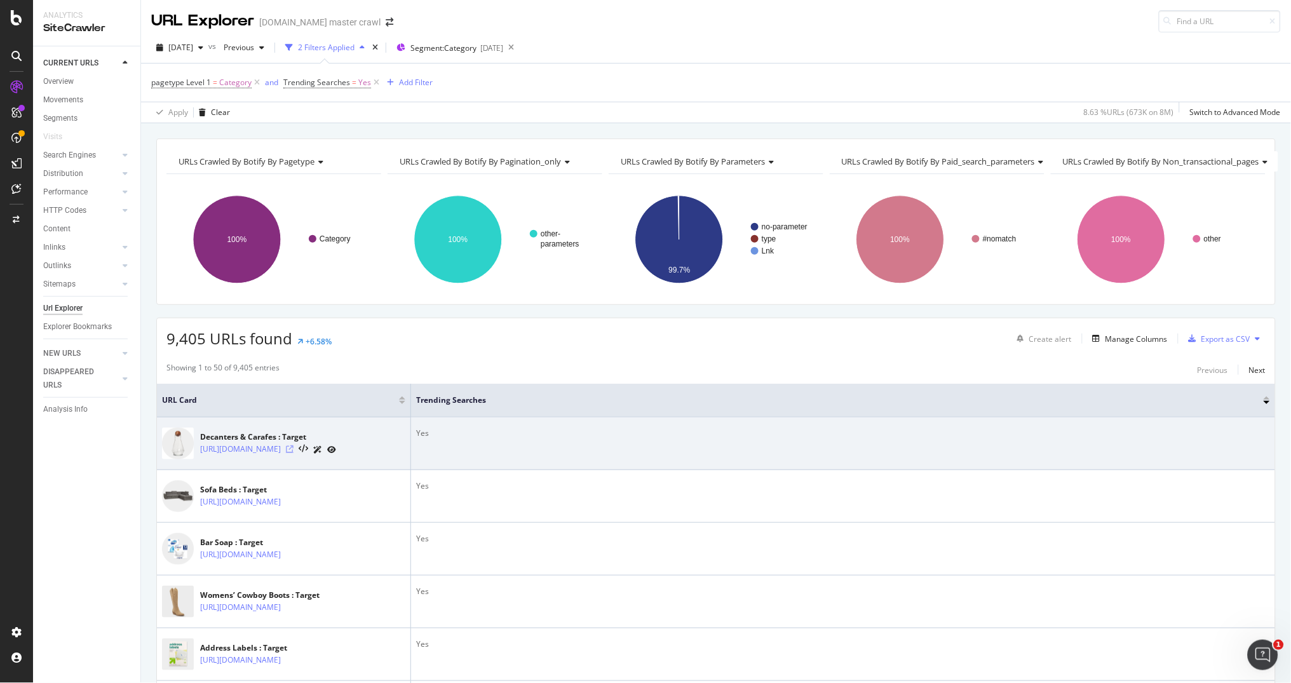
click at [293, 452] on icon at bounding box center [290, 449] width 8 height 8
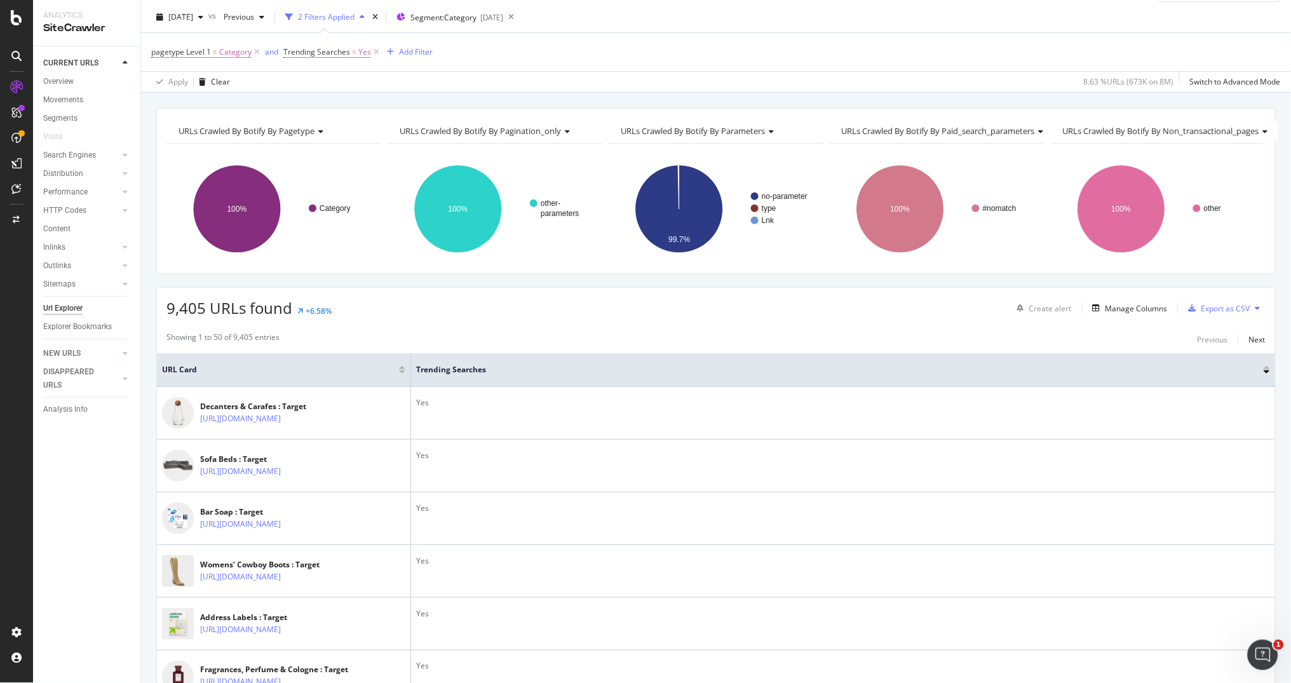
scroll to position [32, 0]
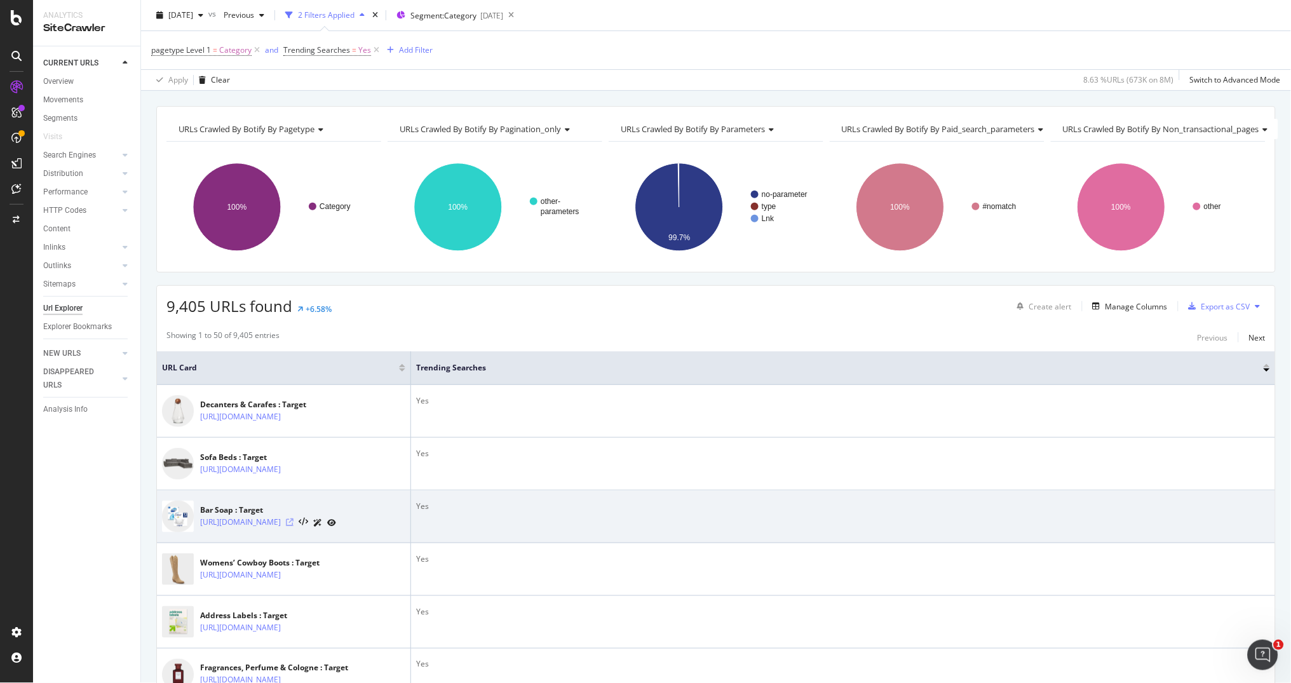
click at [293, 526] on icon at bounding box center [290, 522] width 8 height 8
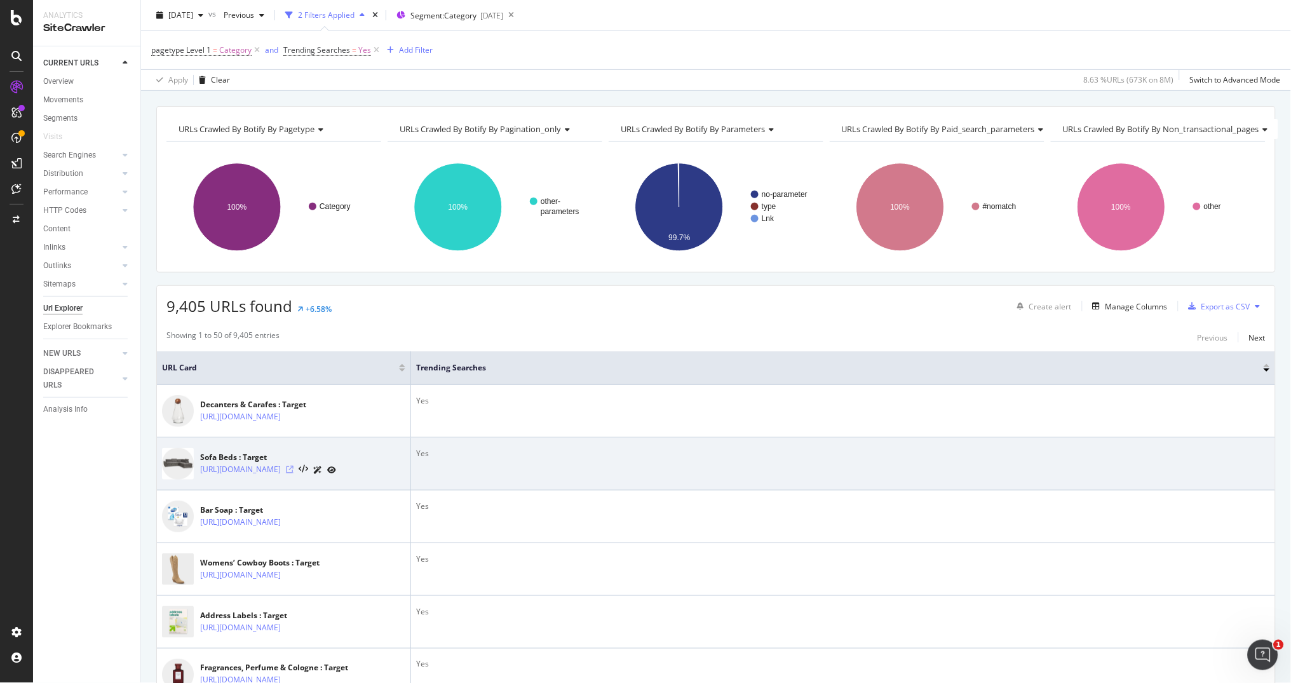
click at [293, 473] on icon at bounding box center [290, 470] width 8 height 8
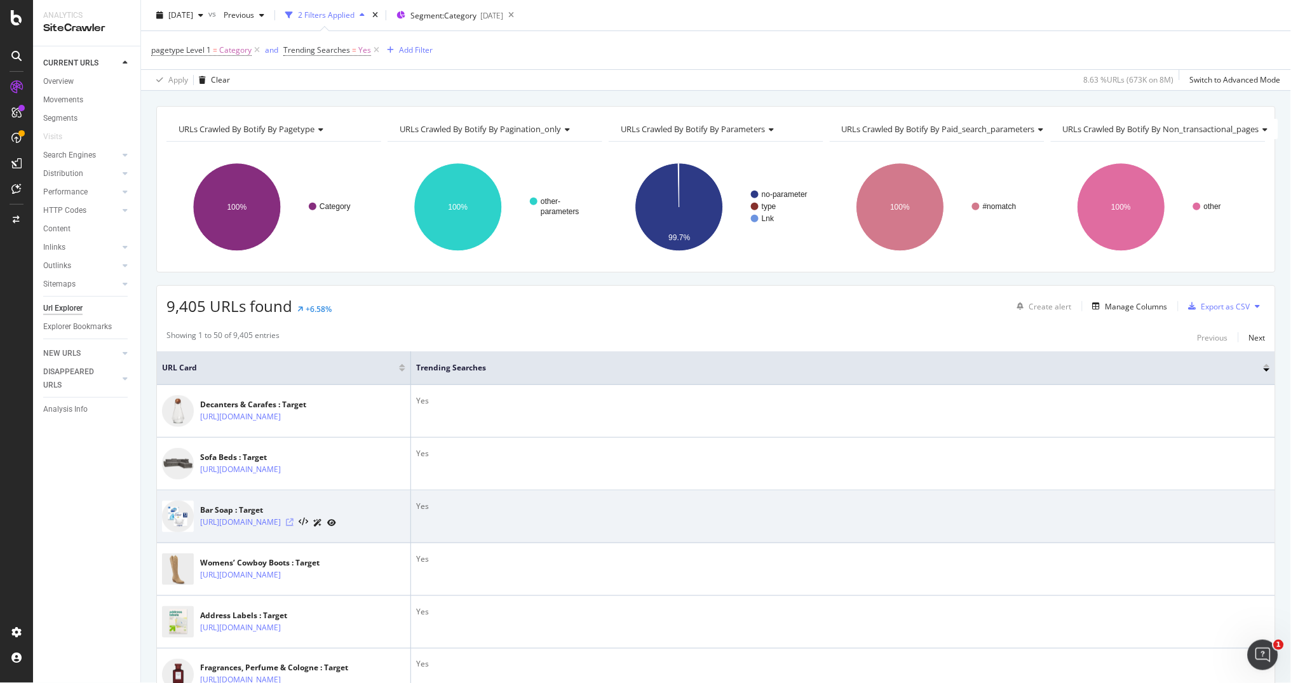
click at [293, 526] on icon at bounding box center [290, 522] width 8 height 8
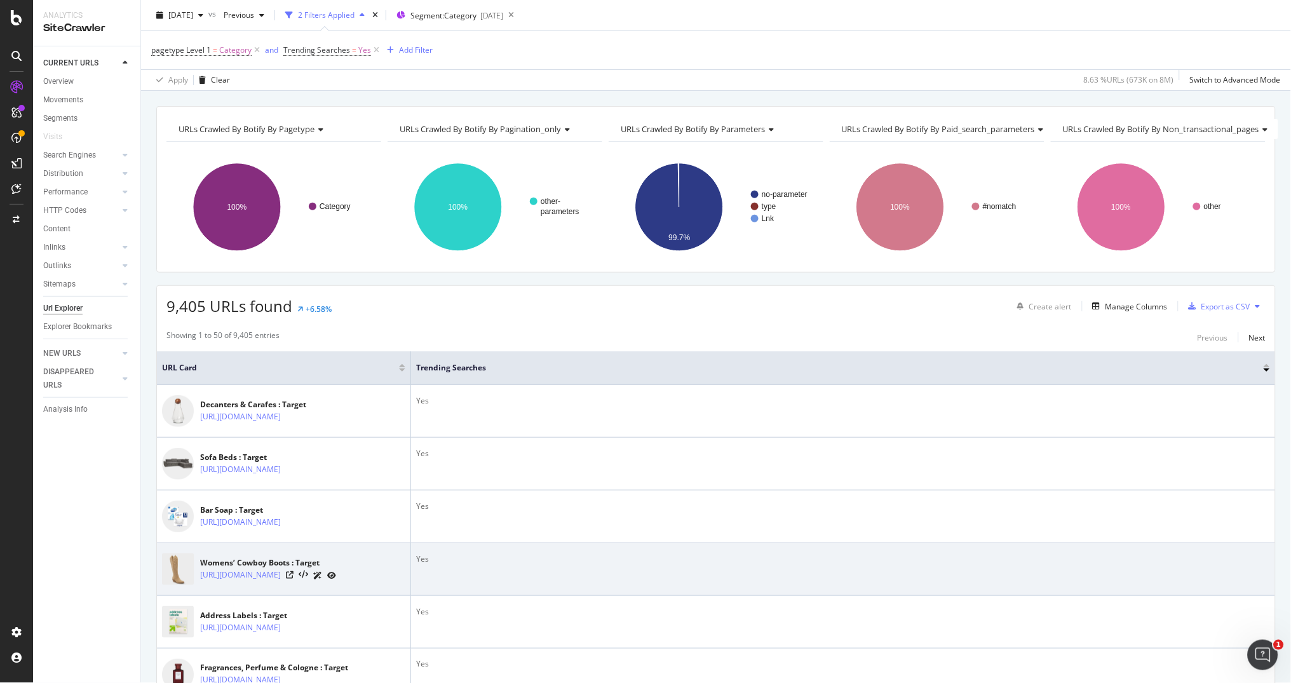
scroll to position [52, 0]
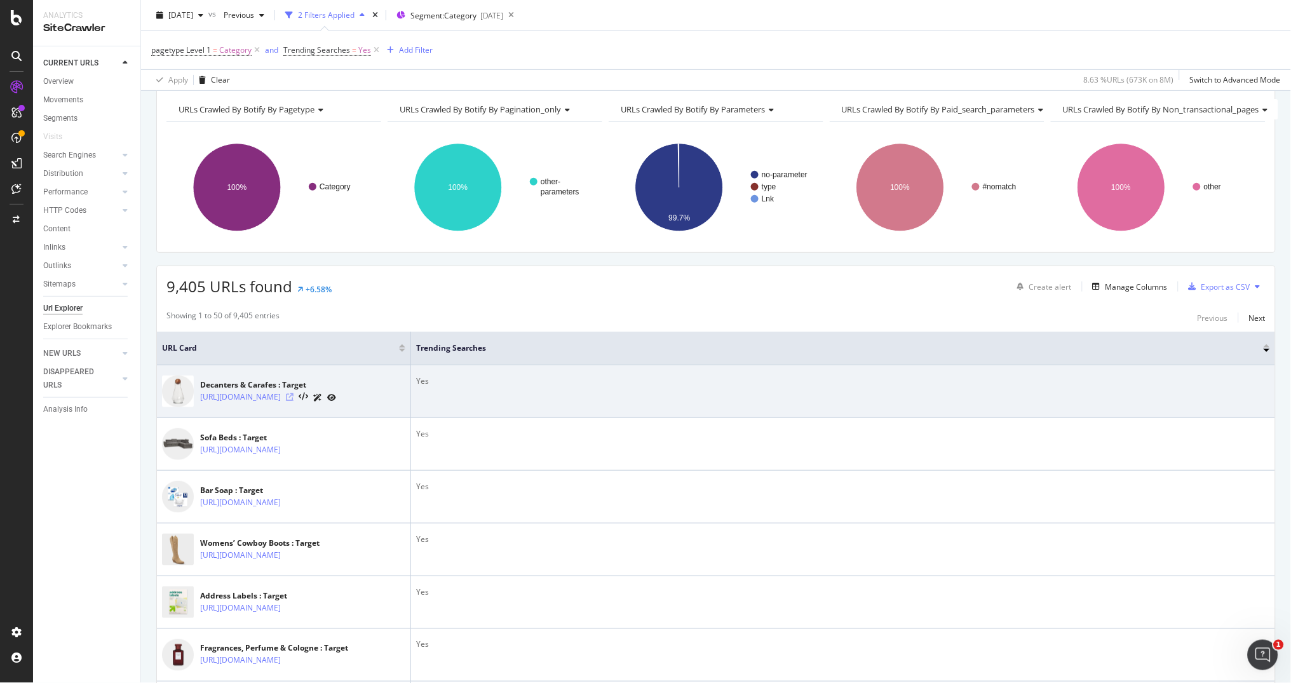
click at [293, 400] on icon at bounding box center [290, 397] width 8 height 8
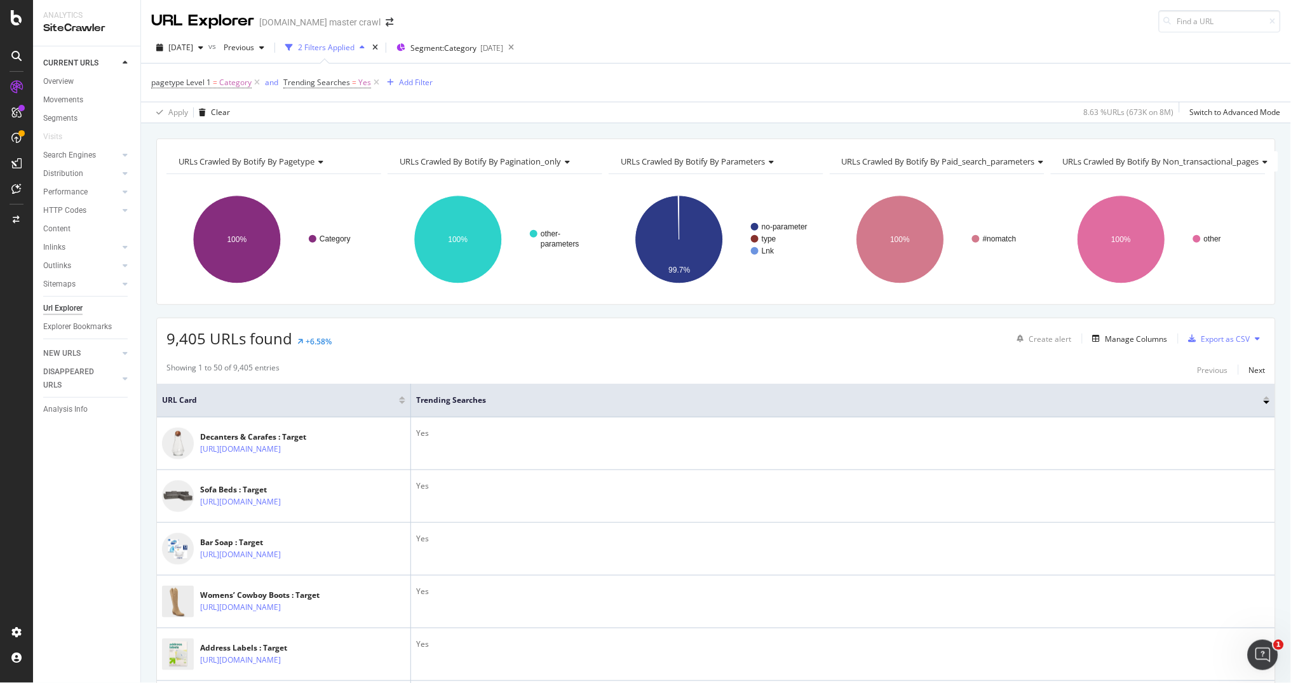
scroll to position [0, 0]
click at [503, 49] on div "[DATE]" at bounding box center [491, 48] width 23 height 11
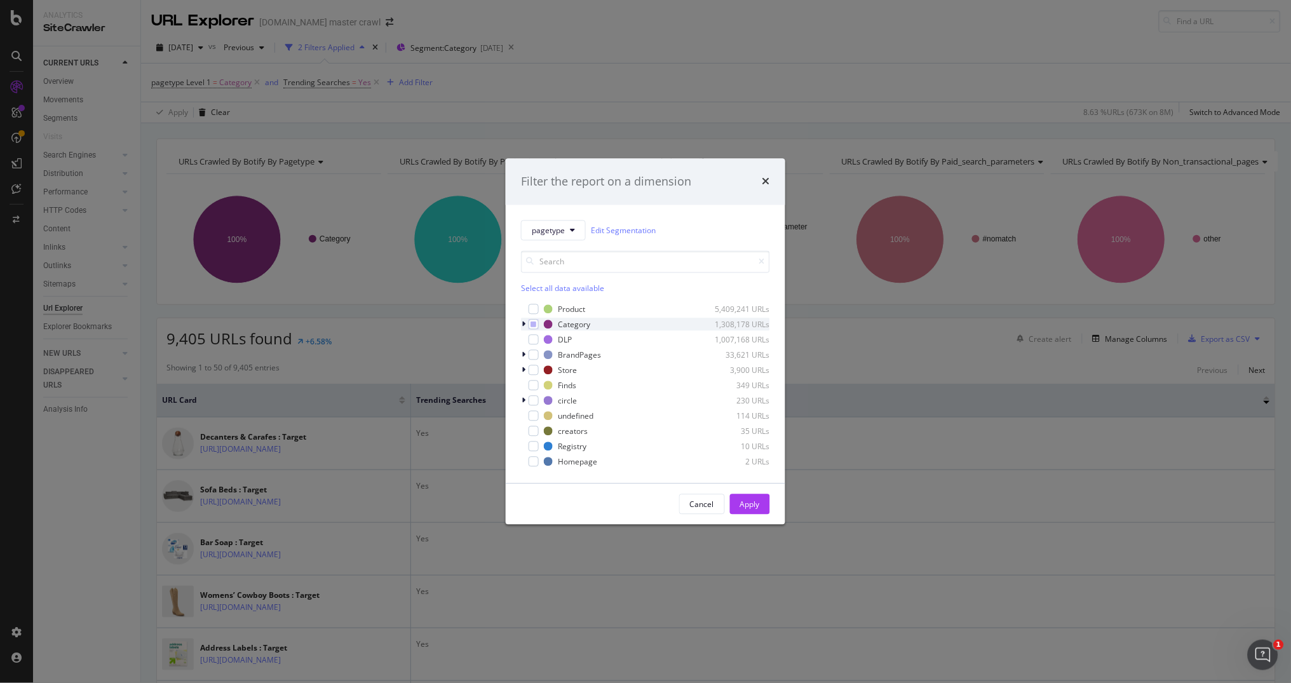
click at [523, 325] on icon "modal" at bounding box center [524, 325] width 4 height 8
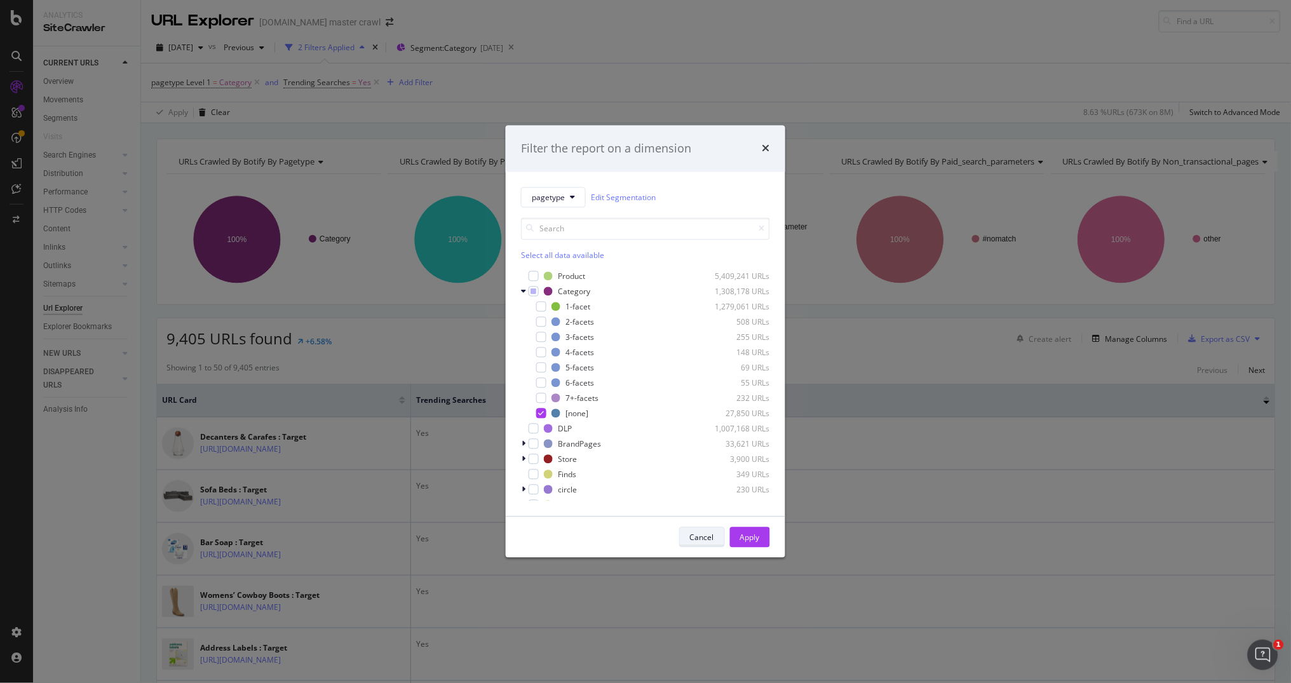
click at [695, 541] on div "Cancel" at bounding box center [702, 537] width 24 height 11
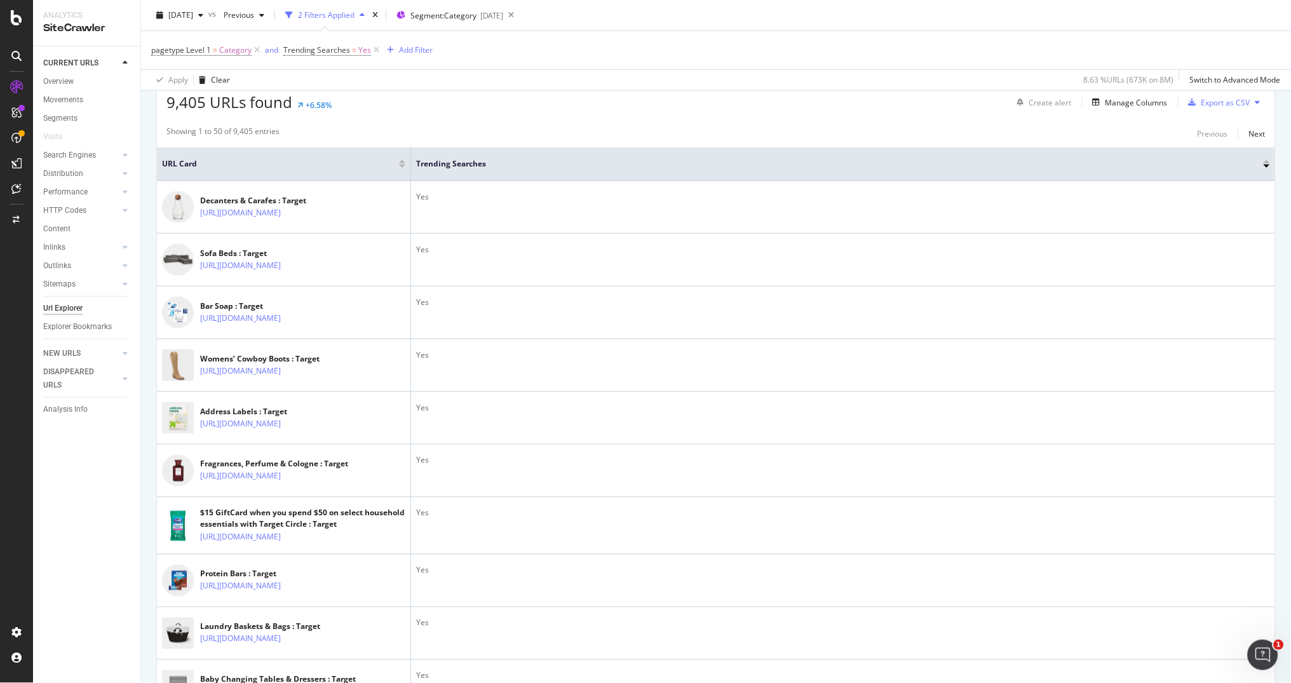
scroll to position [240, 0]
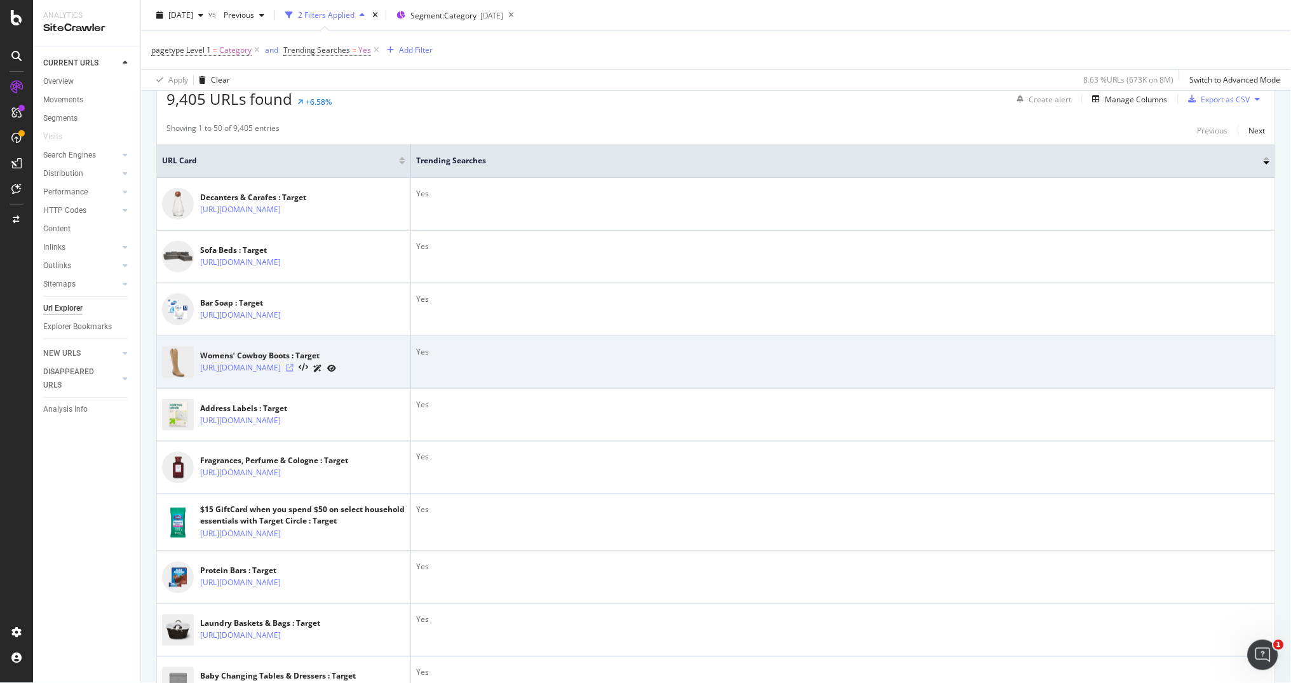
click at [293, 372] on icon at bounding box center [290, 368] width 8 height 8
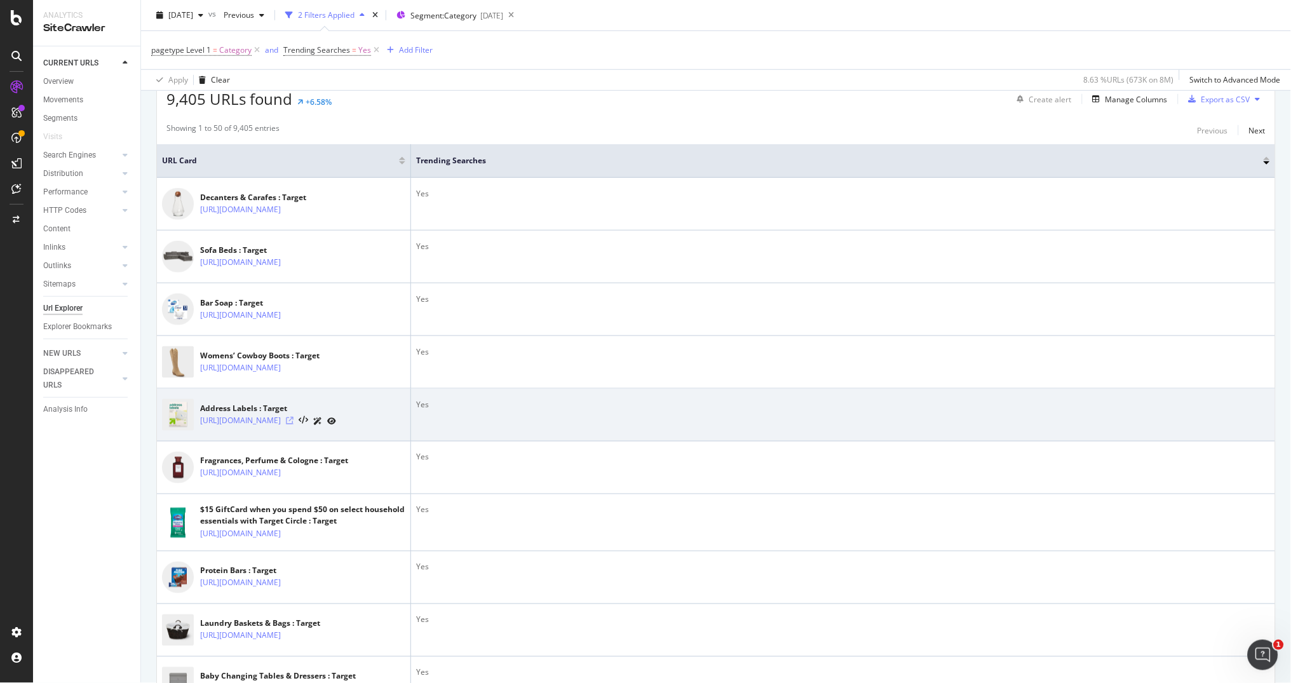
click at [293, 424] on icon at bounding box center [290, 421] width 8 height 8
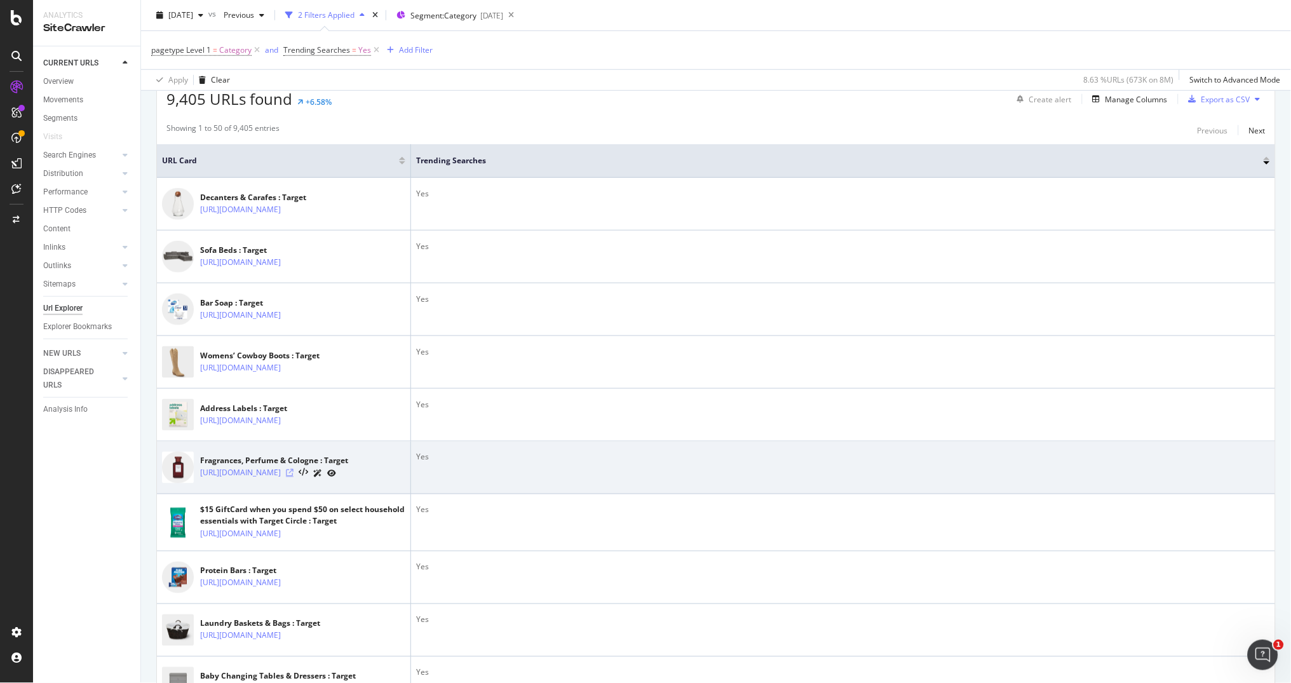
click at [293, 477] on icon at bounding box center [290, 473] width 8 height 8
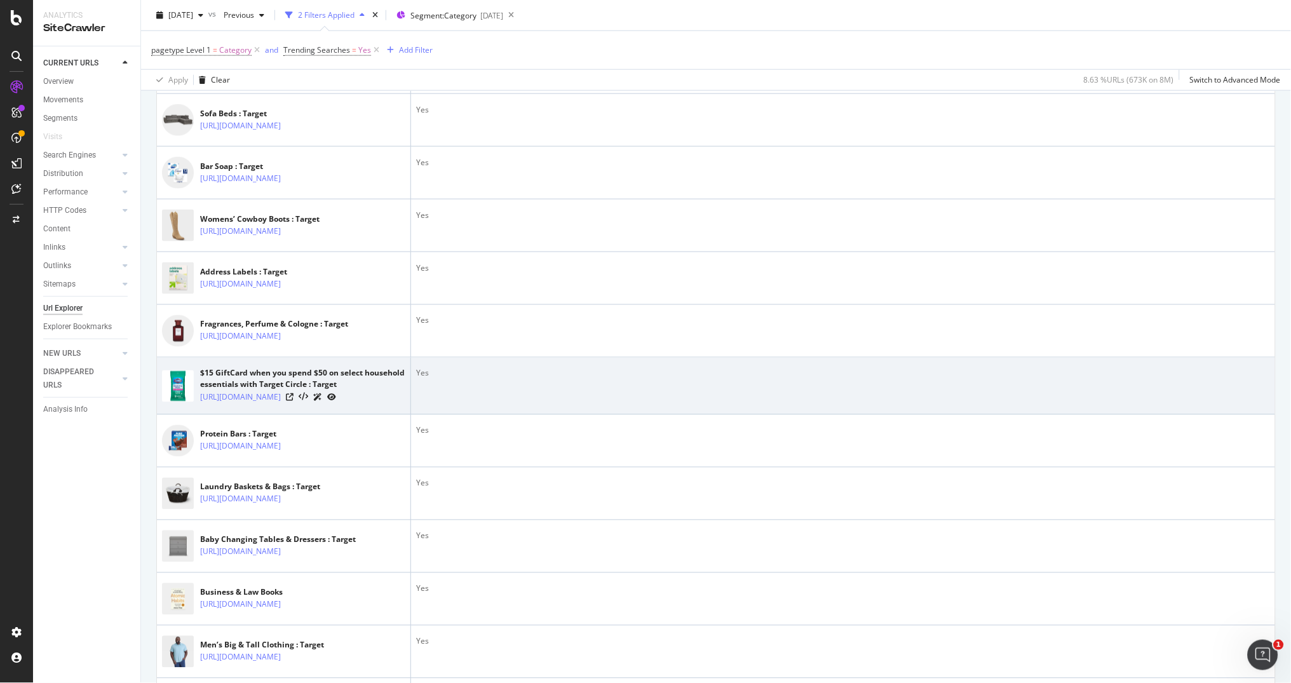
scroll to position [384, 0]
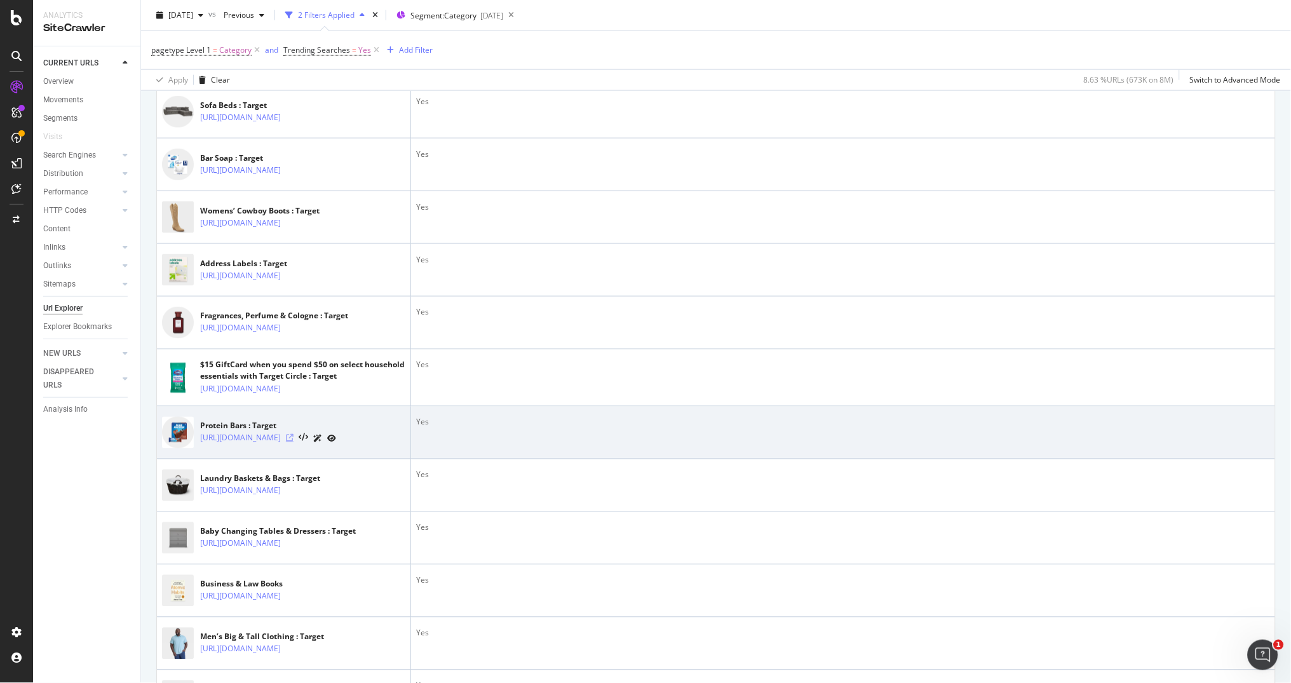
click at [293, 442] on icon at bounding box center [290, 439] width 8 height 8
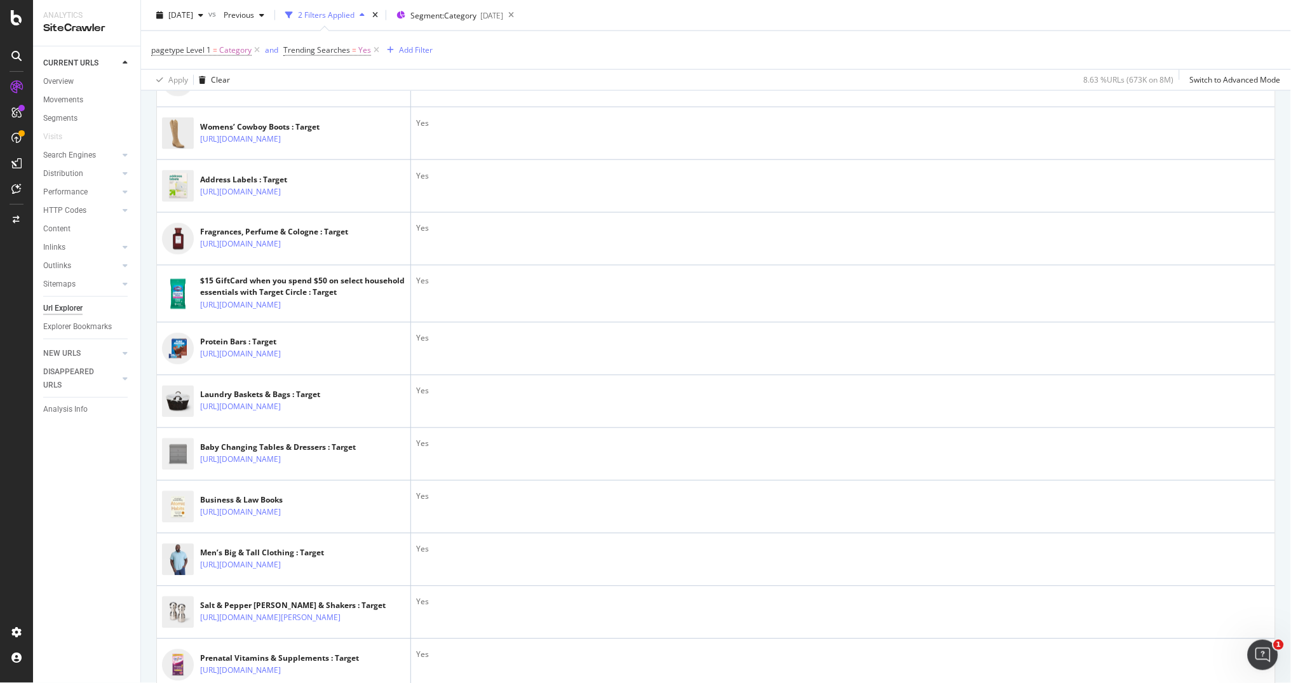
scroll to position [490, 0]
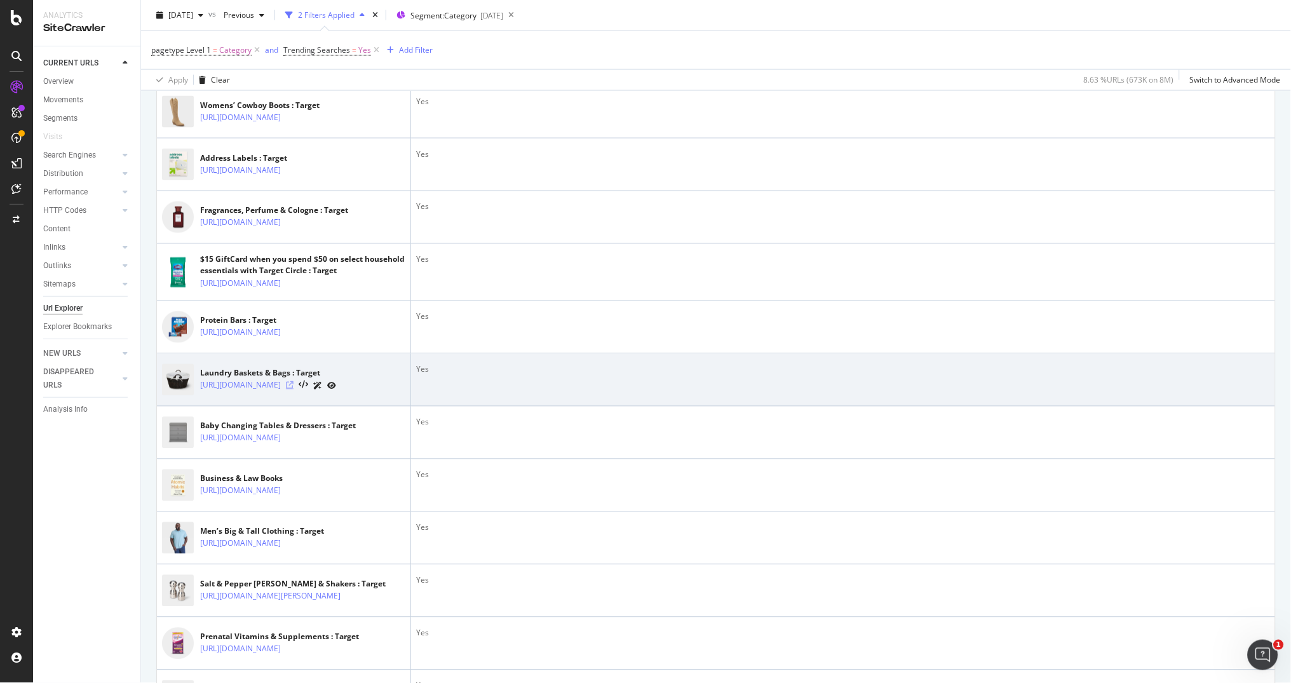
click at [293, 389] on icon at bounding box center [290, 386] width 8 height 8
